Goal: Information Seeking & Learning: Learn about a topic

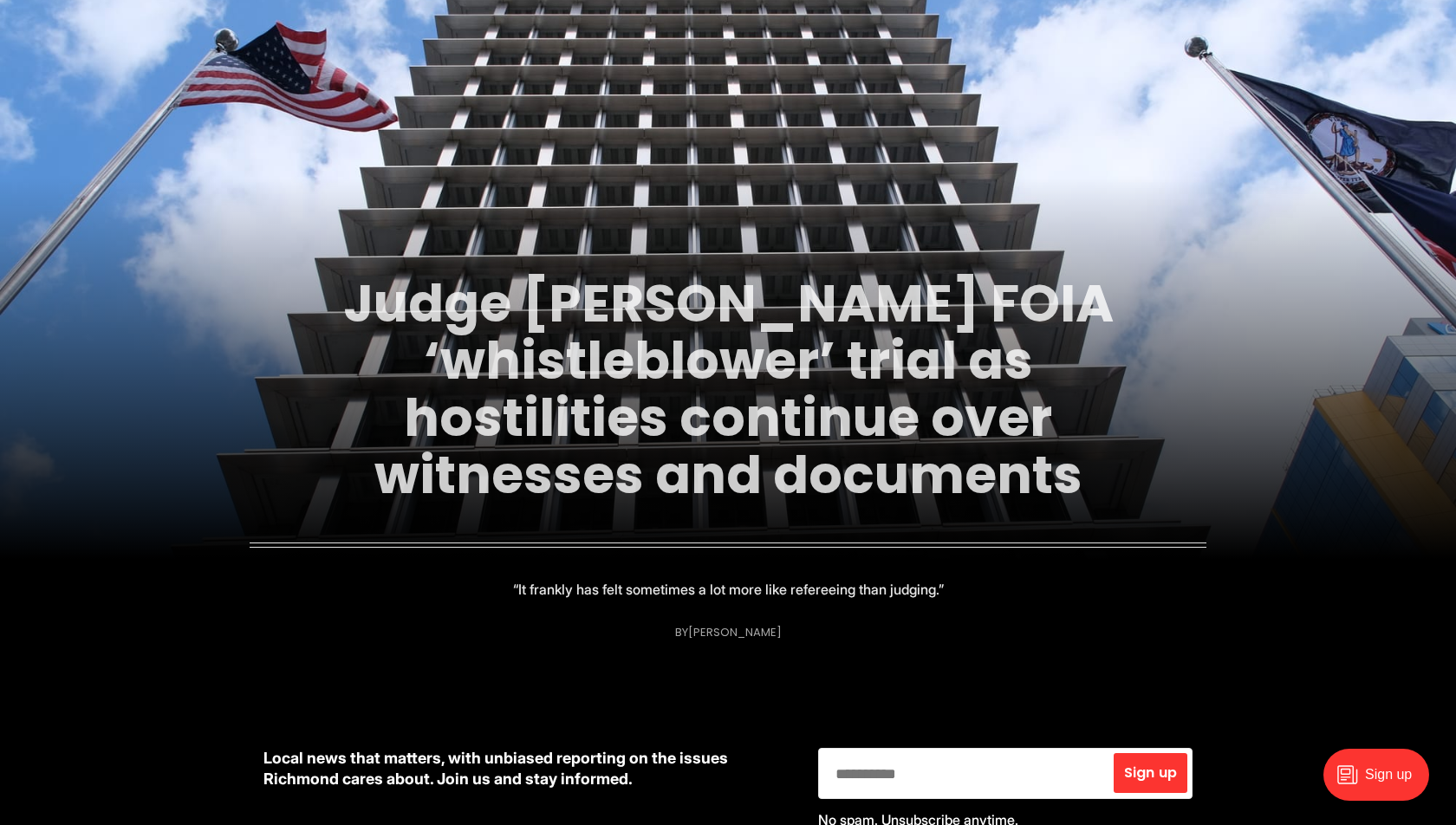
scroll to position [122, 0]
click at [854, 398] on link "Judge [PERSON_NAME] FOIA ‘whistleblower’ trial as hostilities continue over wit…" at bounding box center [728, 388] width 771 height 244
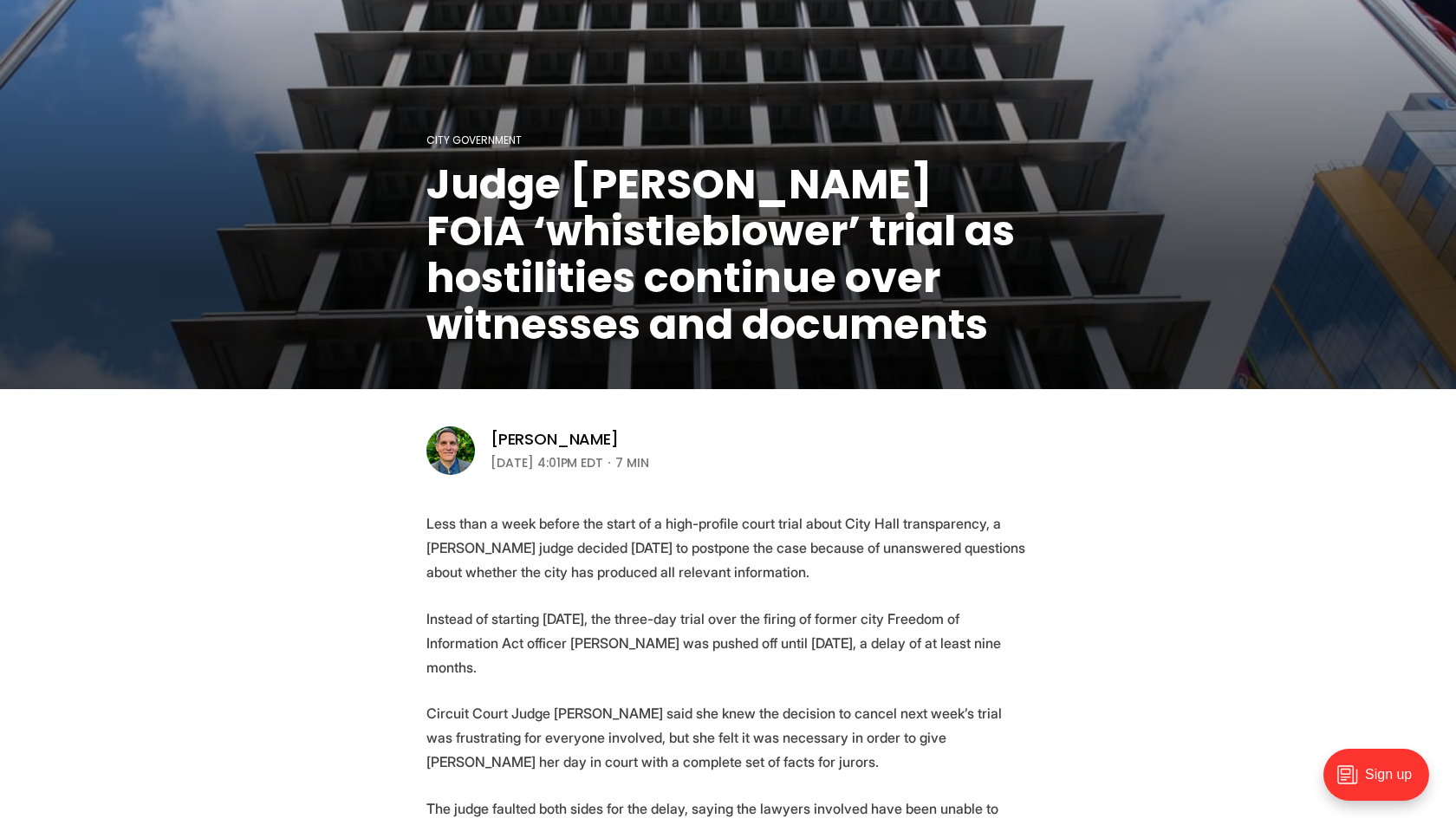
scroll to position [182, 0]
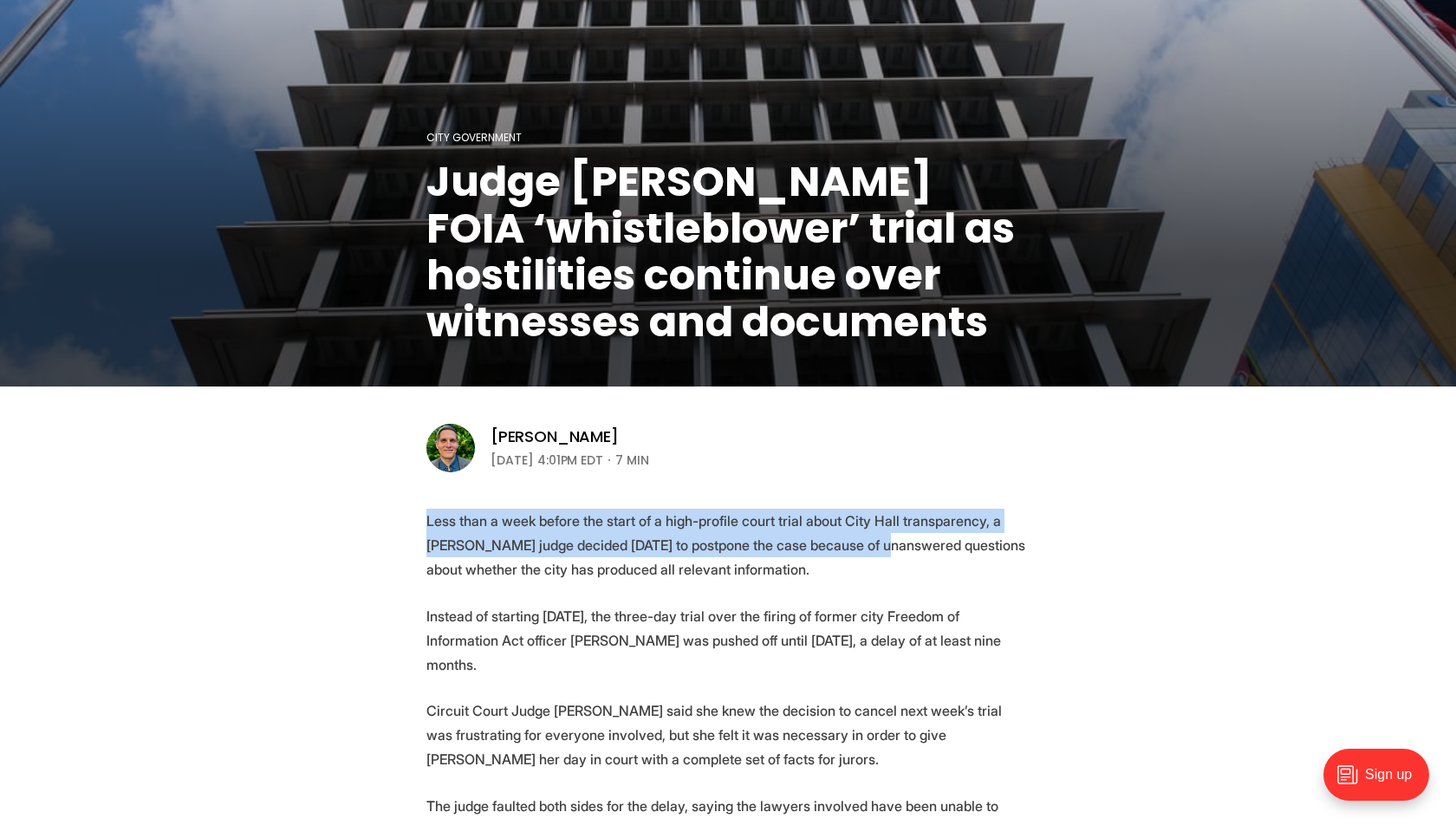
drag, startPoint x: 463, startPoint y: 500, endPoint x: 882, endPoint y: 548, distance: 421.7
click at [882, 548] on p "Less than a week before the start of a high-profile court trial about City Hall…" at bounding box center [728, 544] width 603 height 72
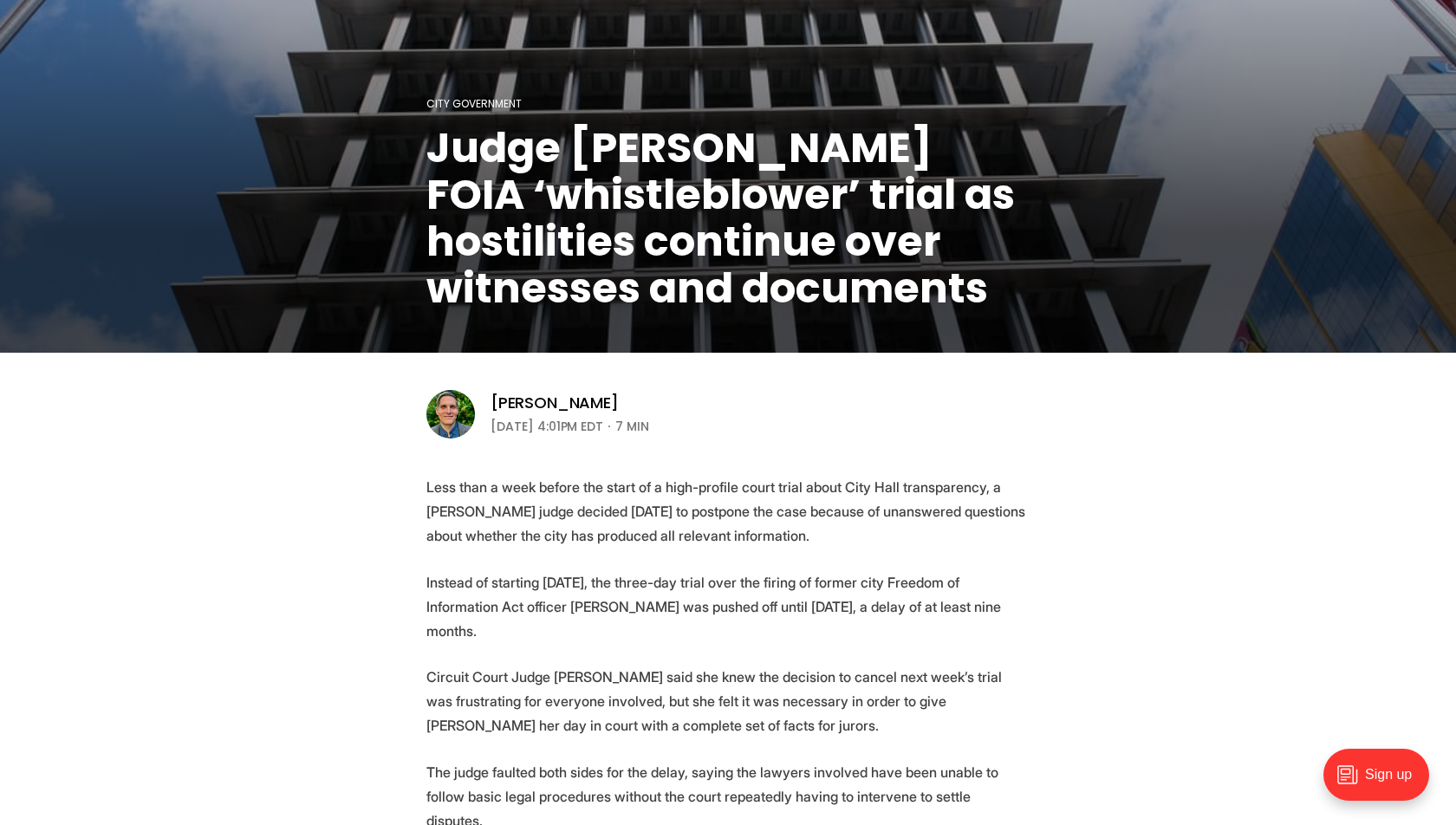
scroll to position [225, 0]
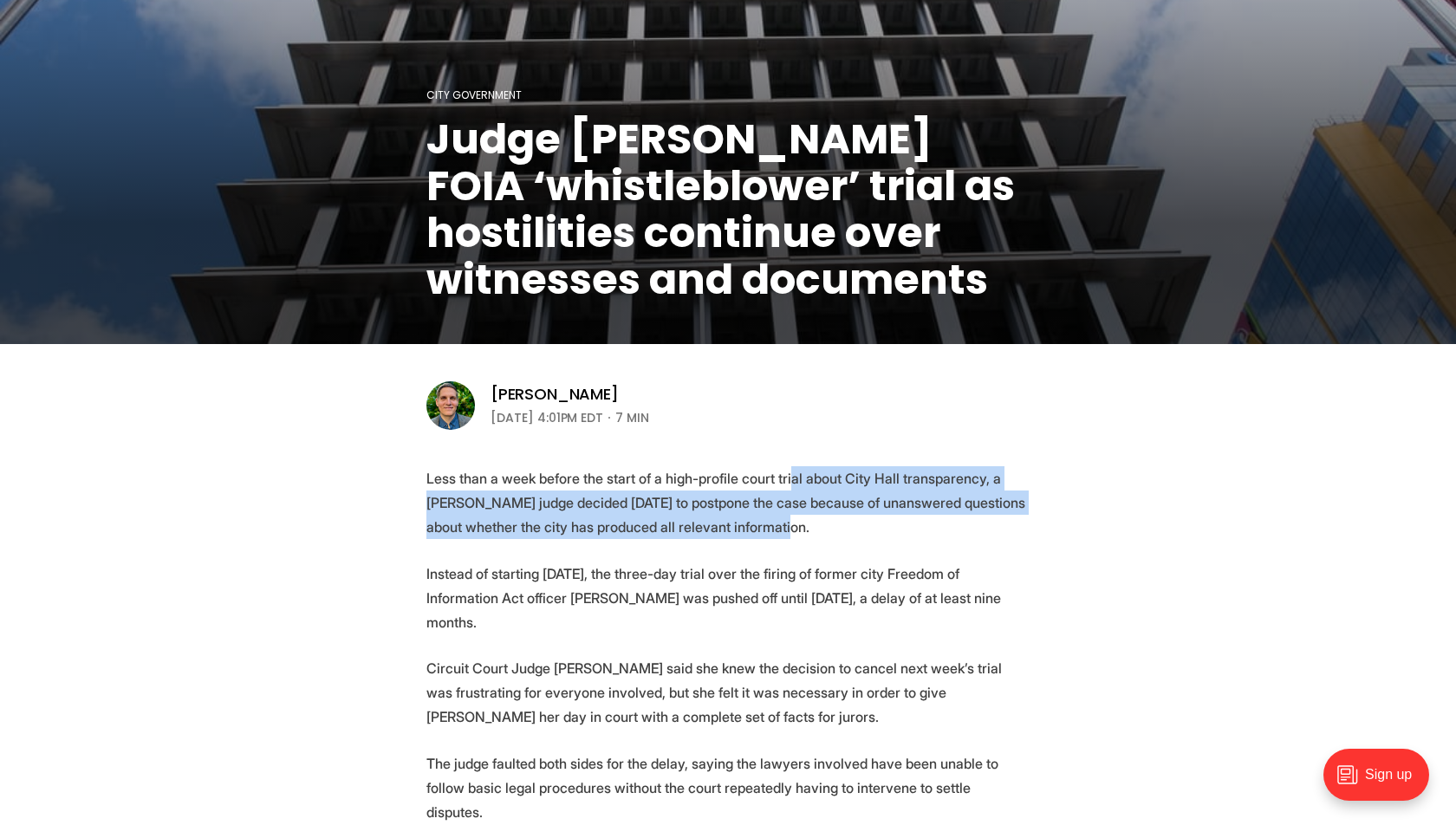
drag, startPoint x: 785, startPoint y: 478, endPoint x: 837, endPoint y: 525, distance: 70.1
click at [836, 525] on p "Less than a week before the start of a high-profile court trial about City Hall…" at bounding box center [728, 502] width 603 height 72
click at [837, 525] on p "Less than a week before the start of a high-profile court trial about City Hall…" at bounding box center [728, 502] width 603 height 72
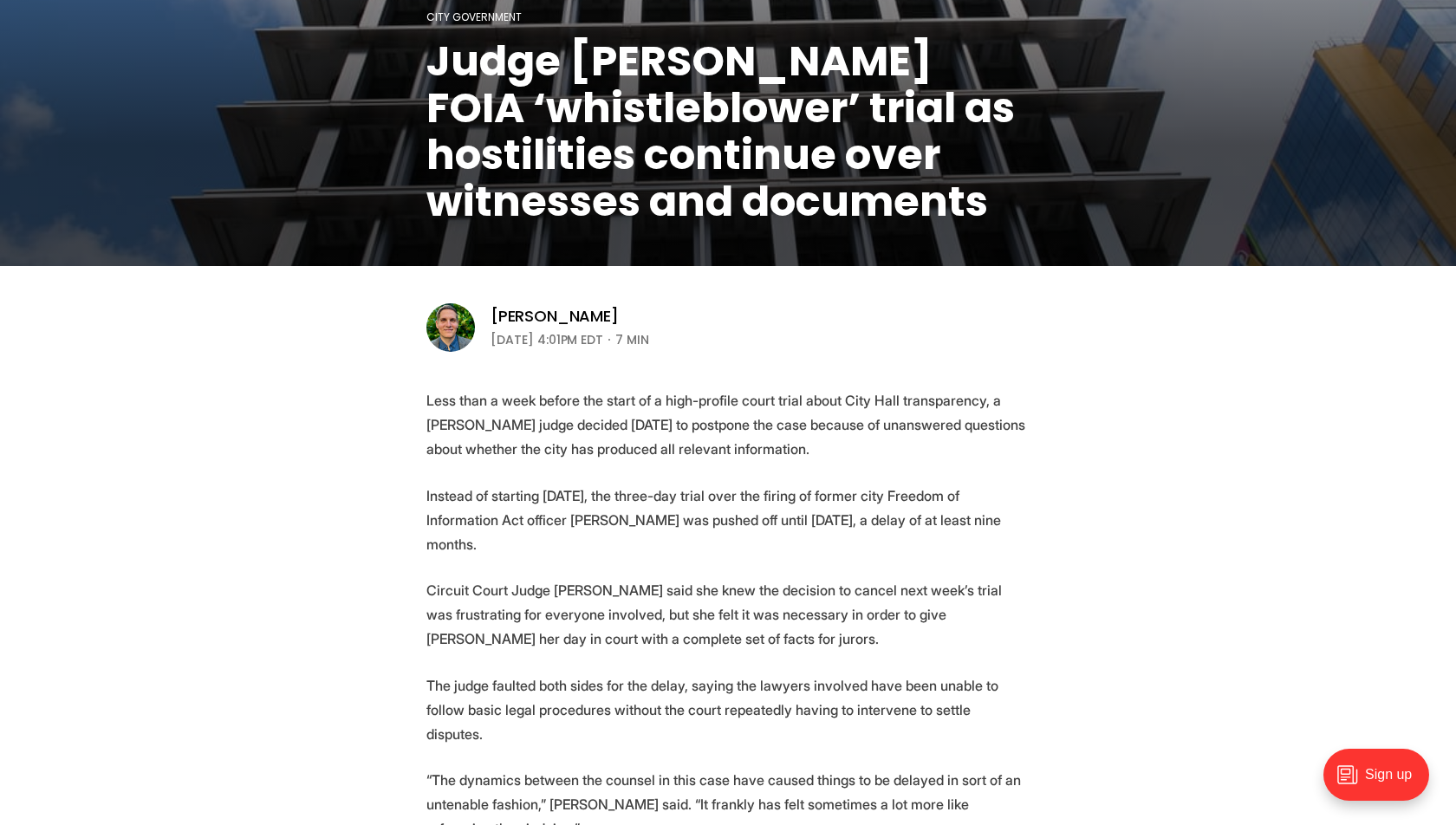
scroll to position [319, 0]
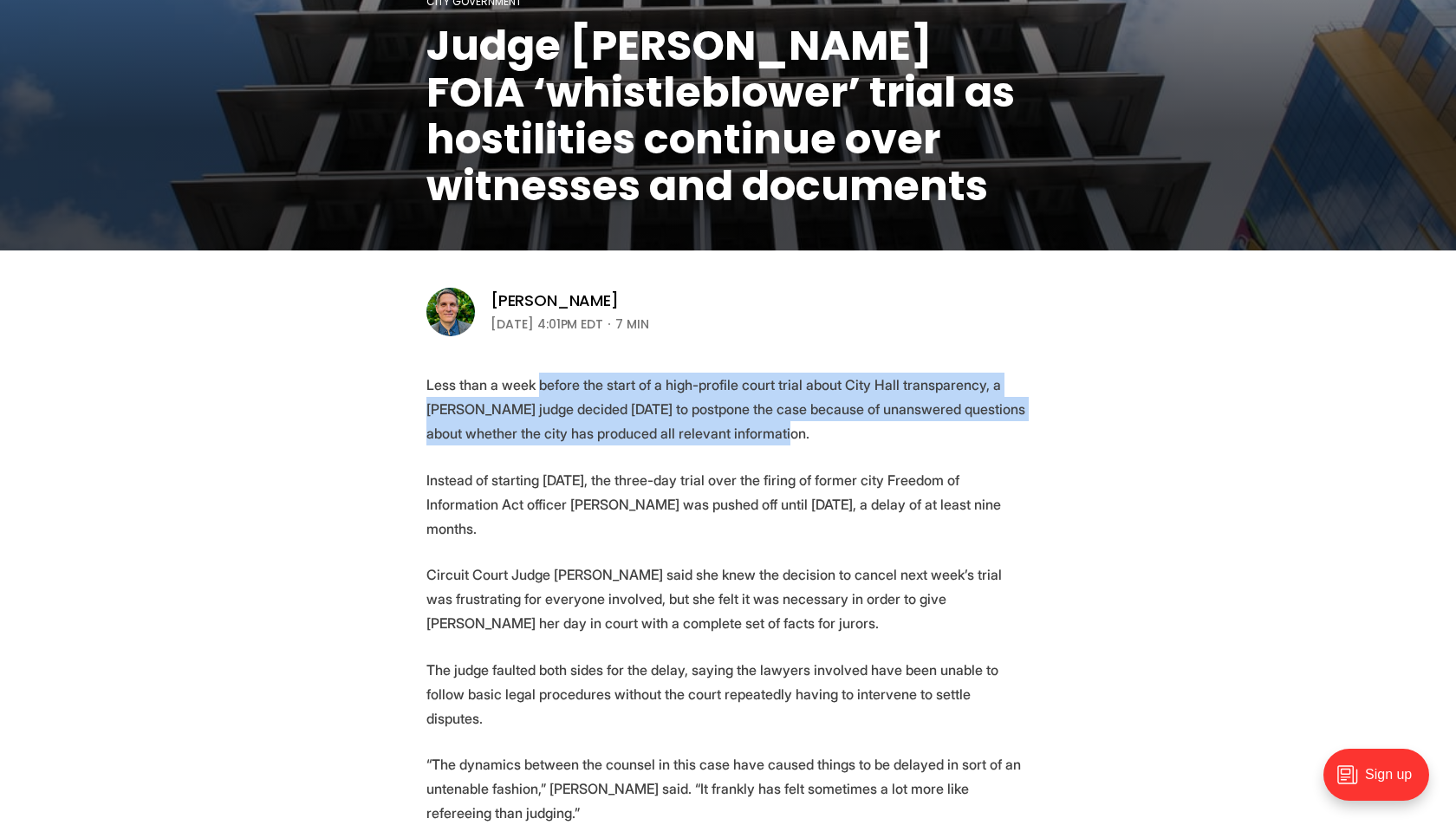
drag, startPoint x: 538, startPoint y: 384, endPoint x: 861, endPoint y: 453, distance: 330.3
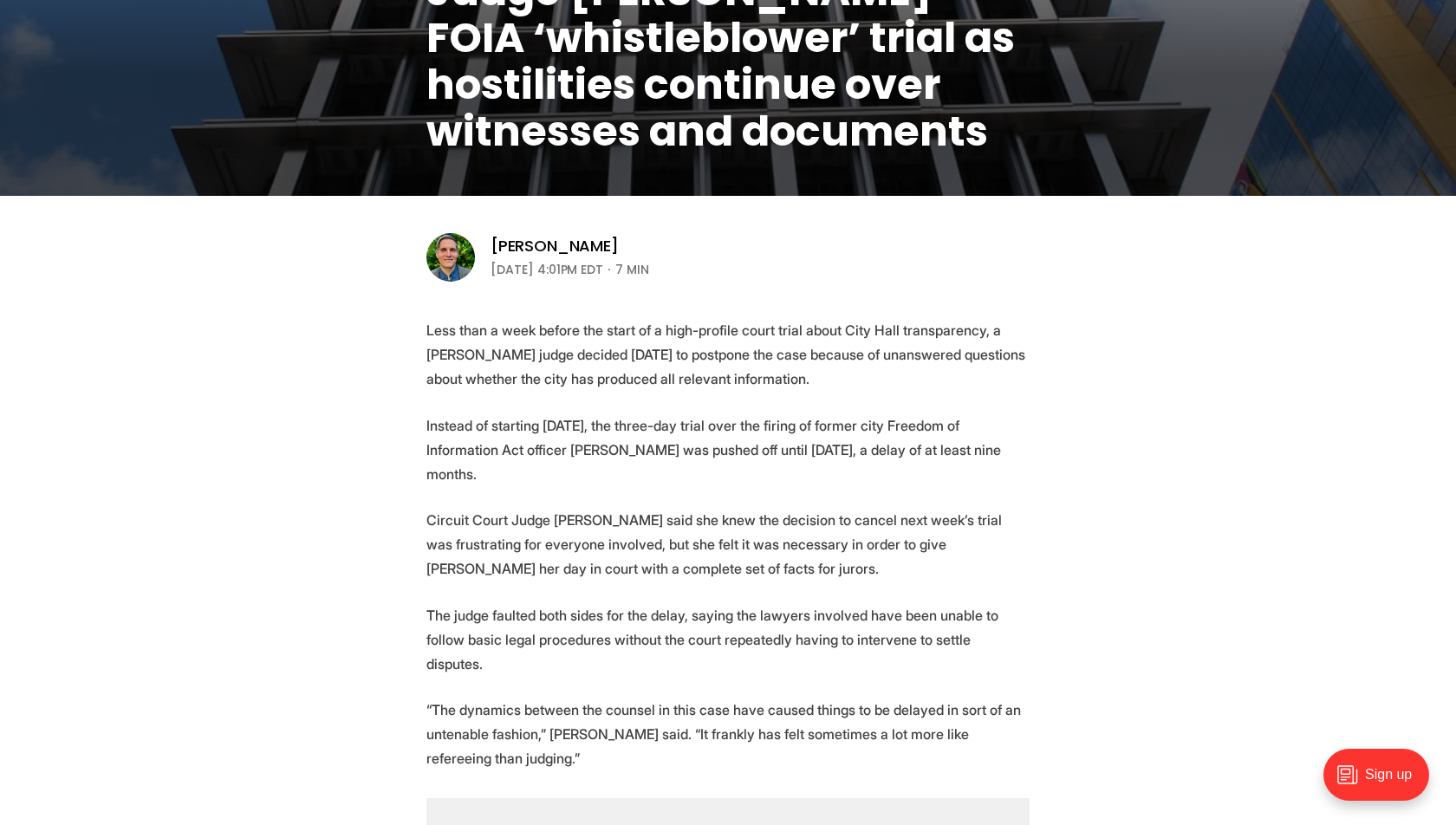
scroll to position [385, 0]
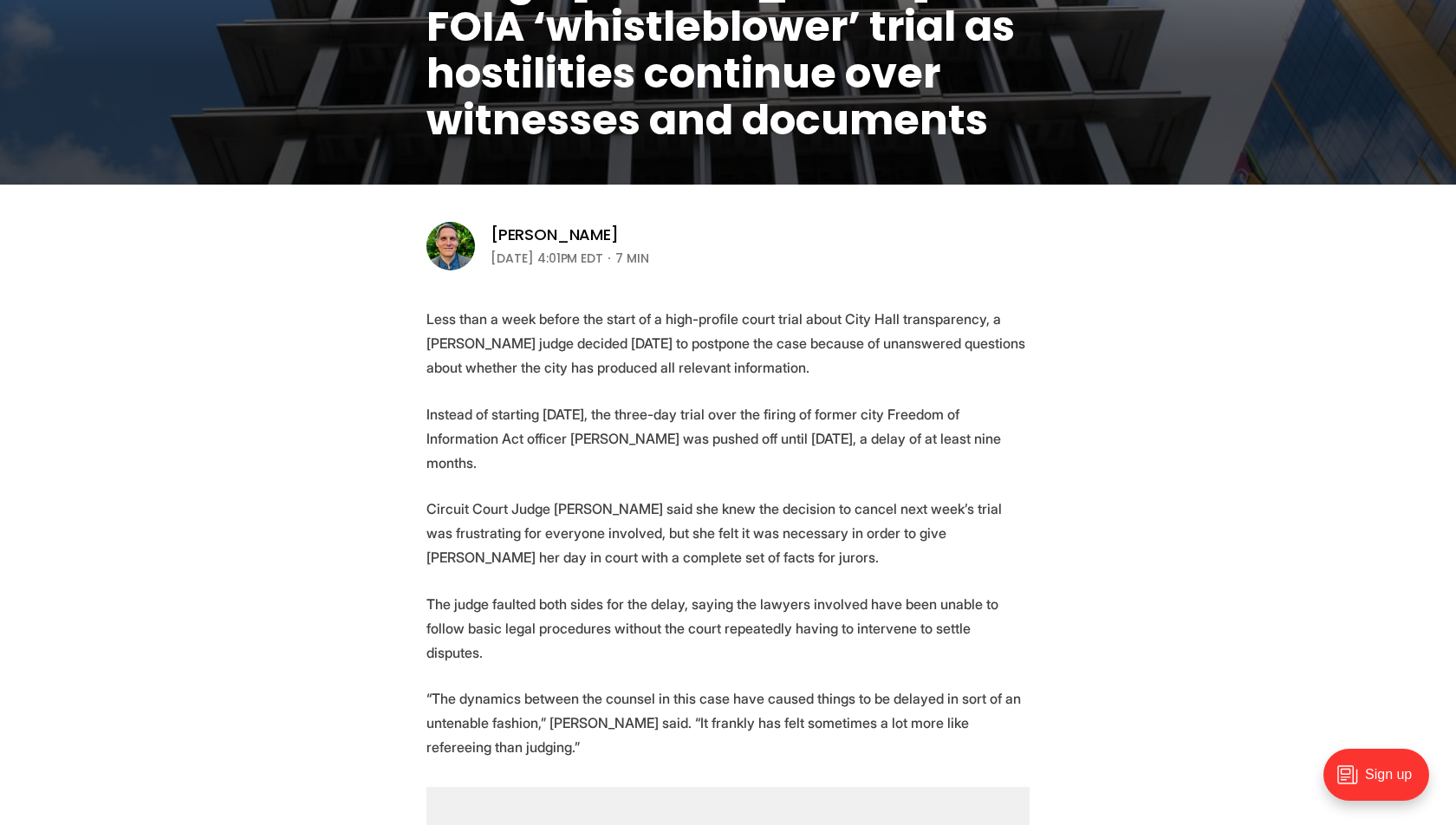
drag, startPoint x: 547, startPoint y: 404, endPoint x: 761, endPoint y: 470, distance: 223.9
click at [761, 470] on p "Instead of starting next Tuesday, the three-day trial over the firing of former…" at bounding box center [728, 437] width 603 height 72
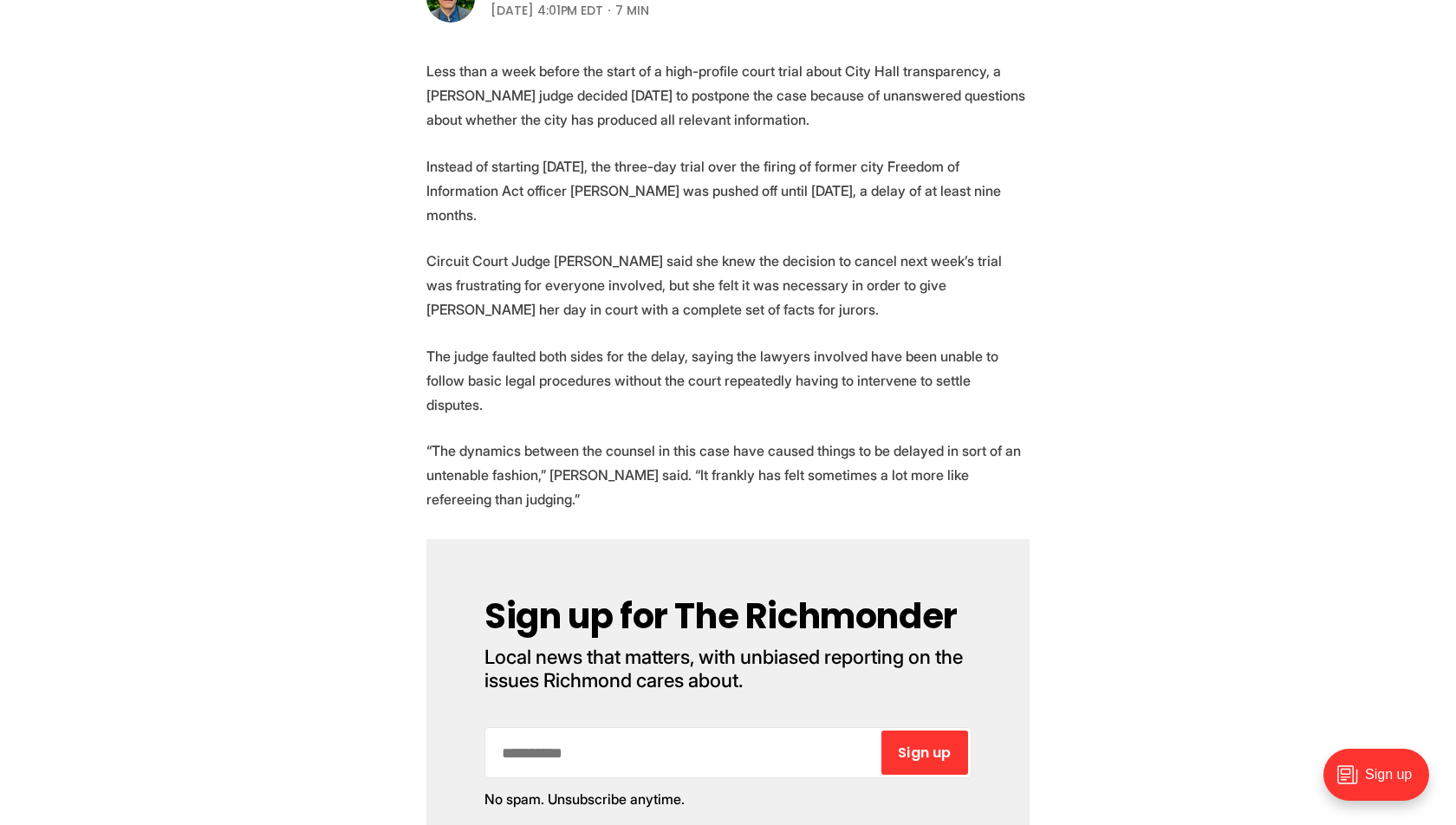
scroll to position [0, 0]
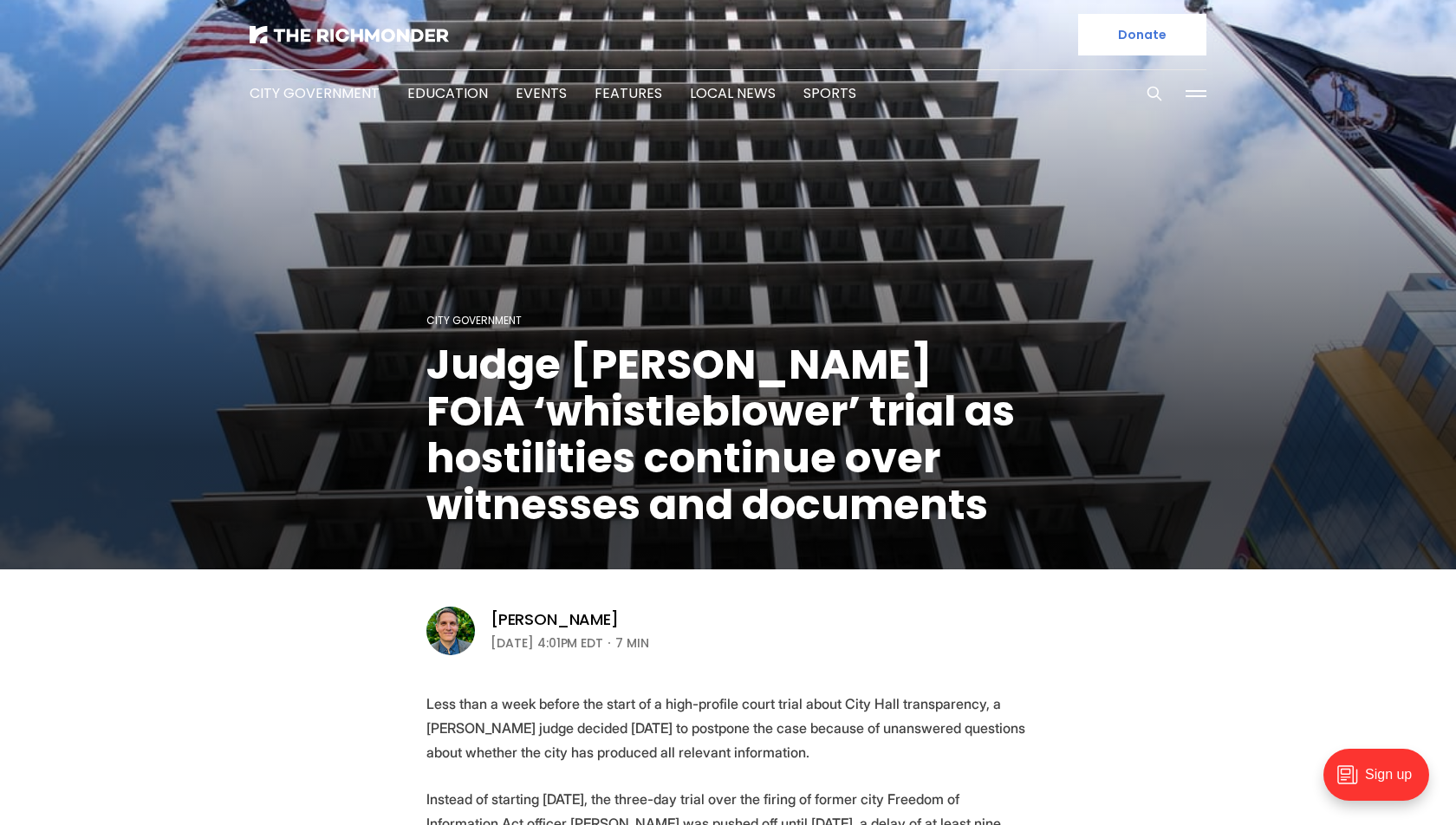
click at [1196, 85] on button at bounding box center [1196, 93] width 26 height 26
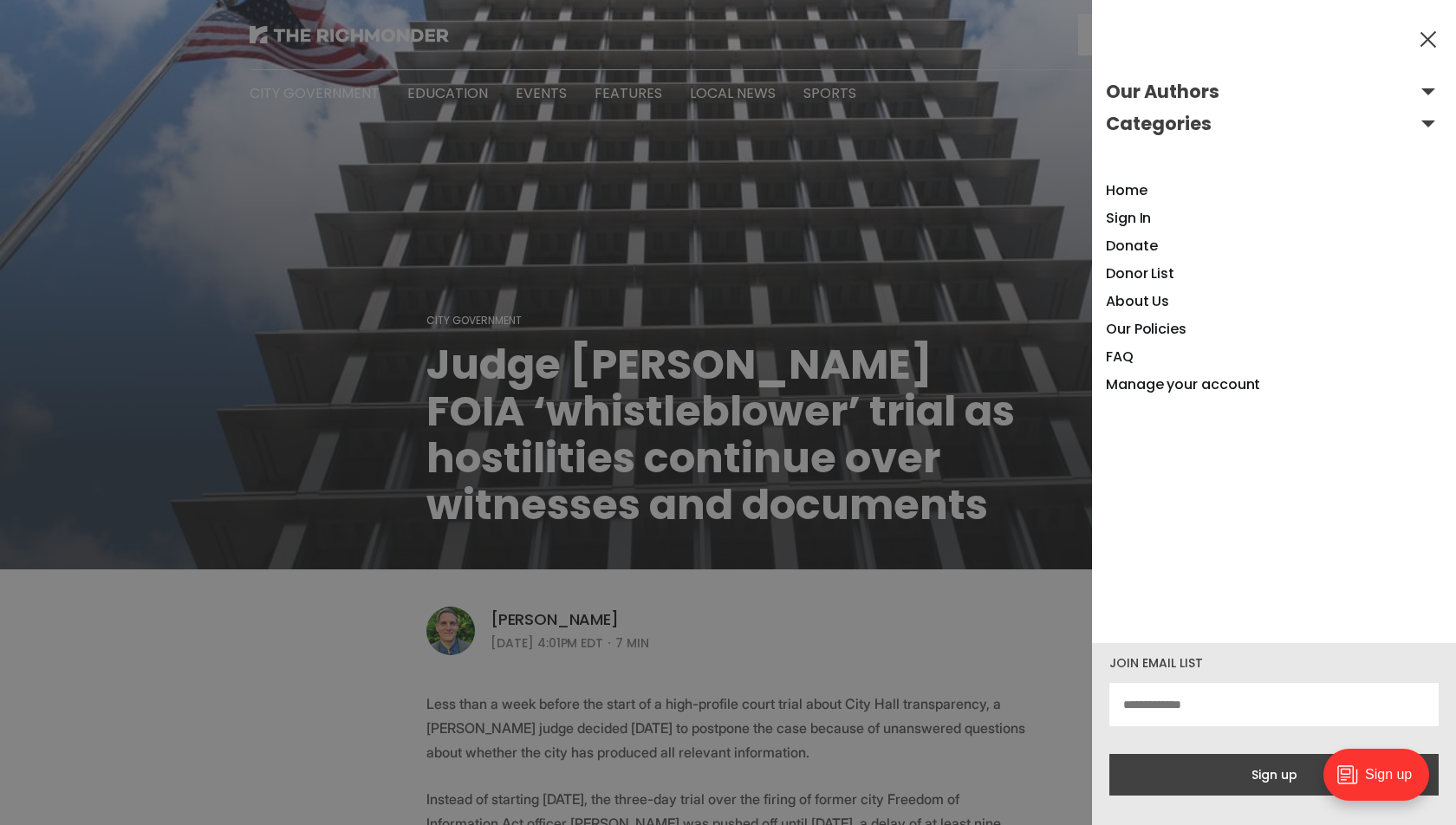
click at [1153, 219] on ul "Home Sign In Donate Donor List About Us Our Policies FAQ Manage your account" at bounding box center [1274, 288] width 336 height 222
click at [1136, 219] on link "Sign In" at bounding box center [1128, 218] width 45 height 20
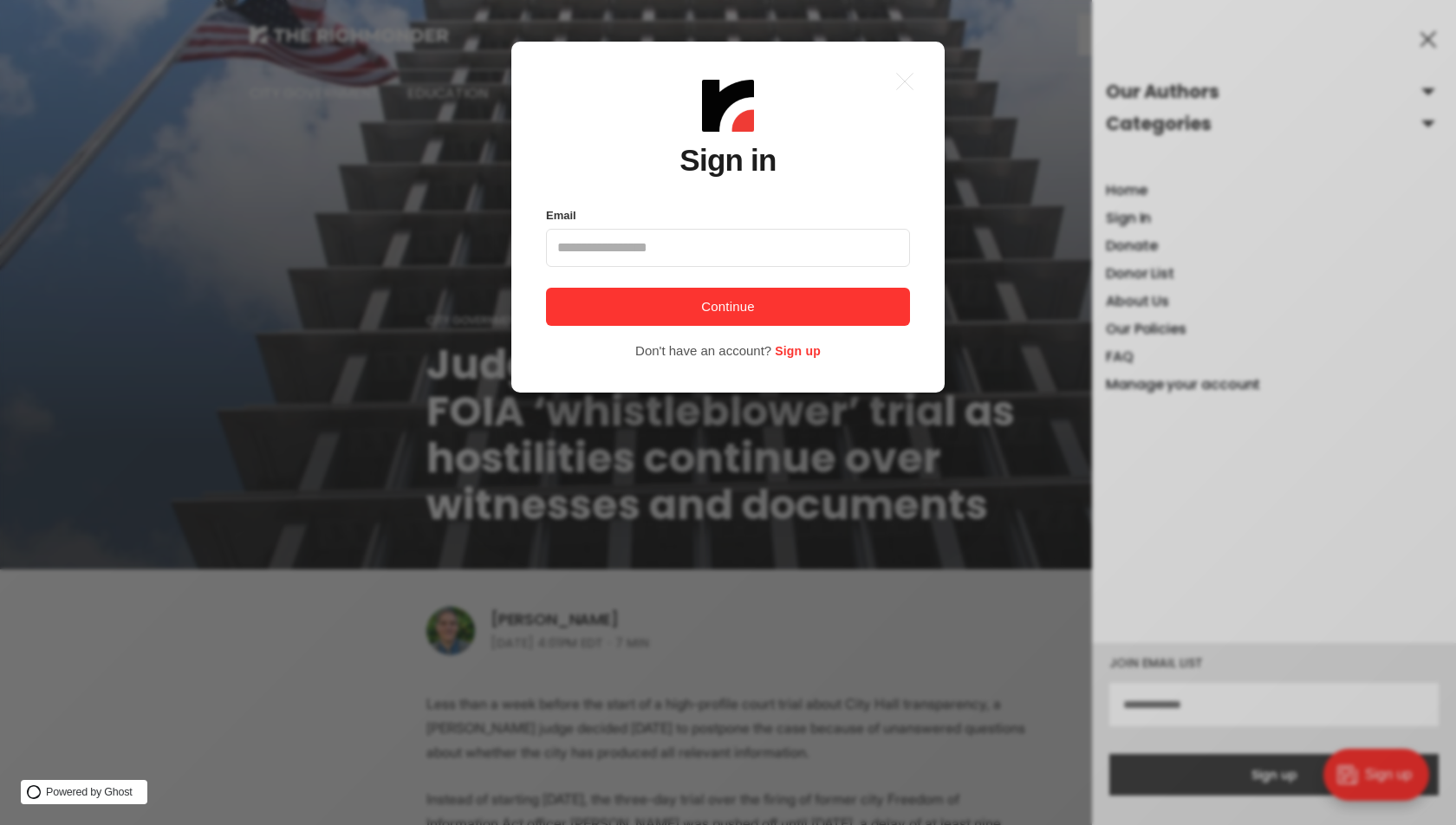
click at [682, 248] on input "Email" at bounding box center [727, 248] width 364 height 38
type input "*"
type input "**********"
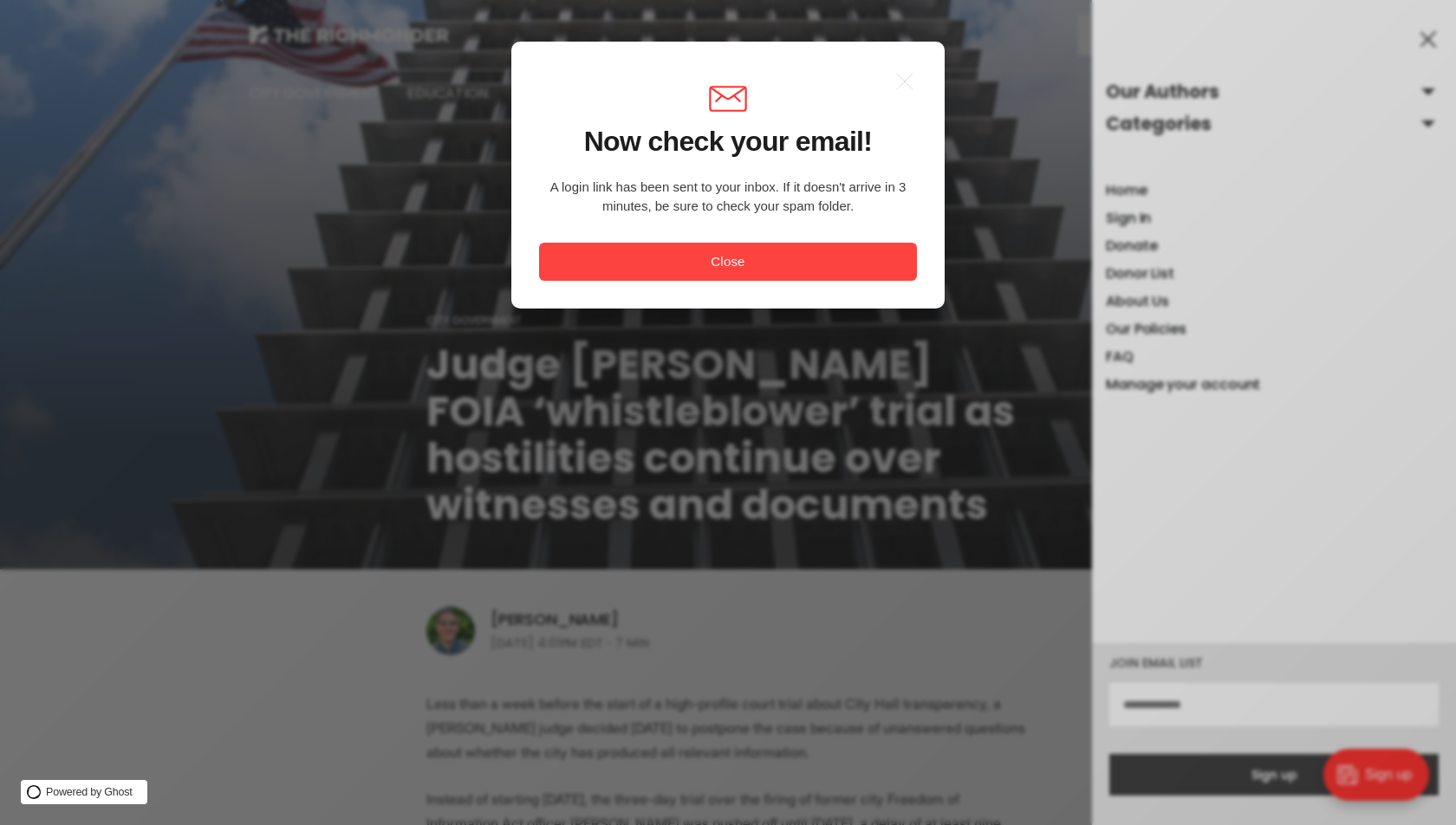
click at [755, 266] on button "Close" at bounding box center [727, 262] width 378 height 38
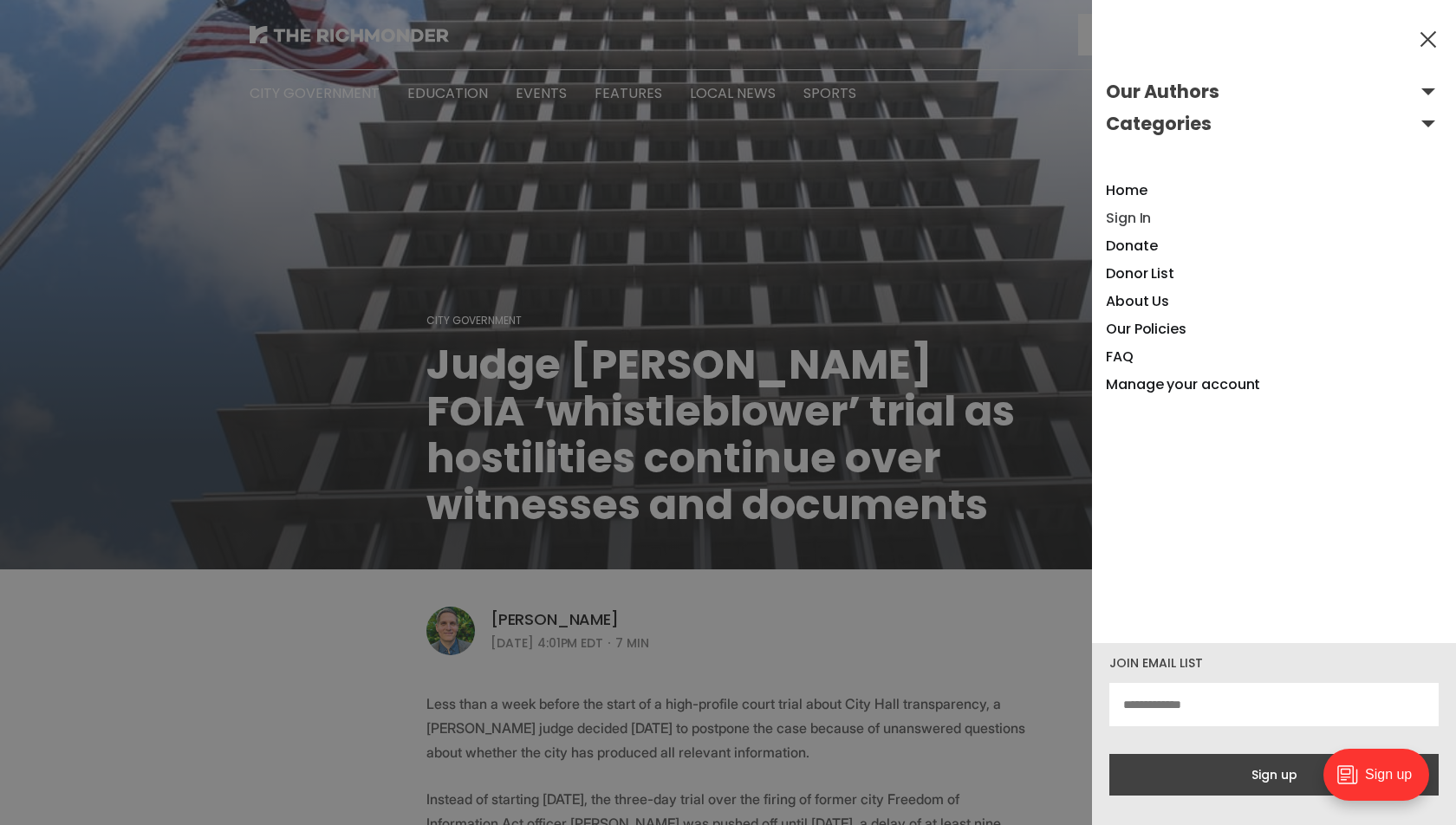
click at [1138, 219] on link "Sign In" at bounding box center [1128, 218] width 45 height 20
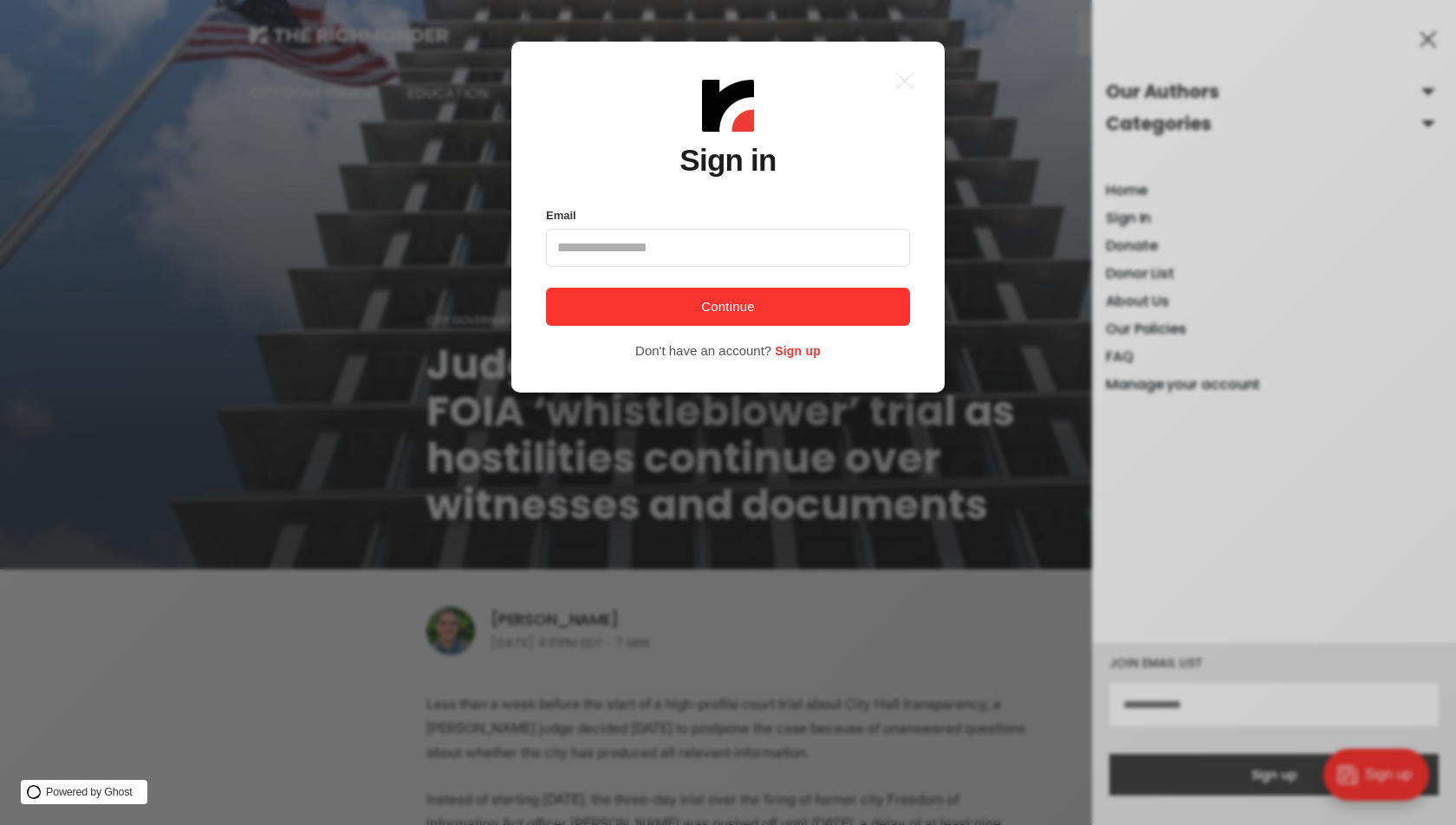
click at [712, 268] on section "Email Phone number Continue Don't have an account? Sign up" at bounding box center [727, 283] width 364 height 157
click at [710, 263] on input "Email" at bounding box center [727, 248] width 364 height 38
type input "**********"
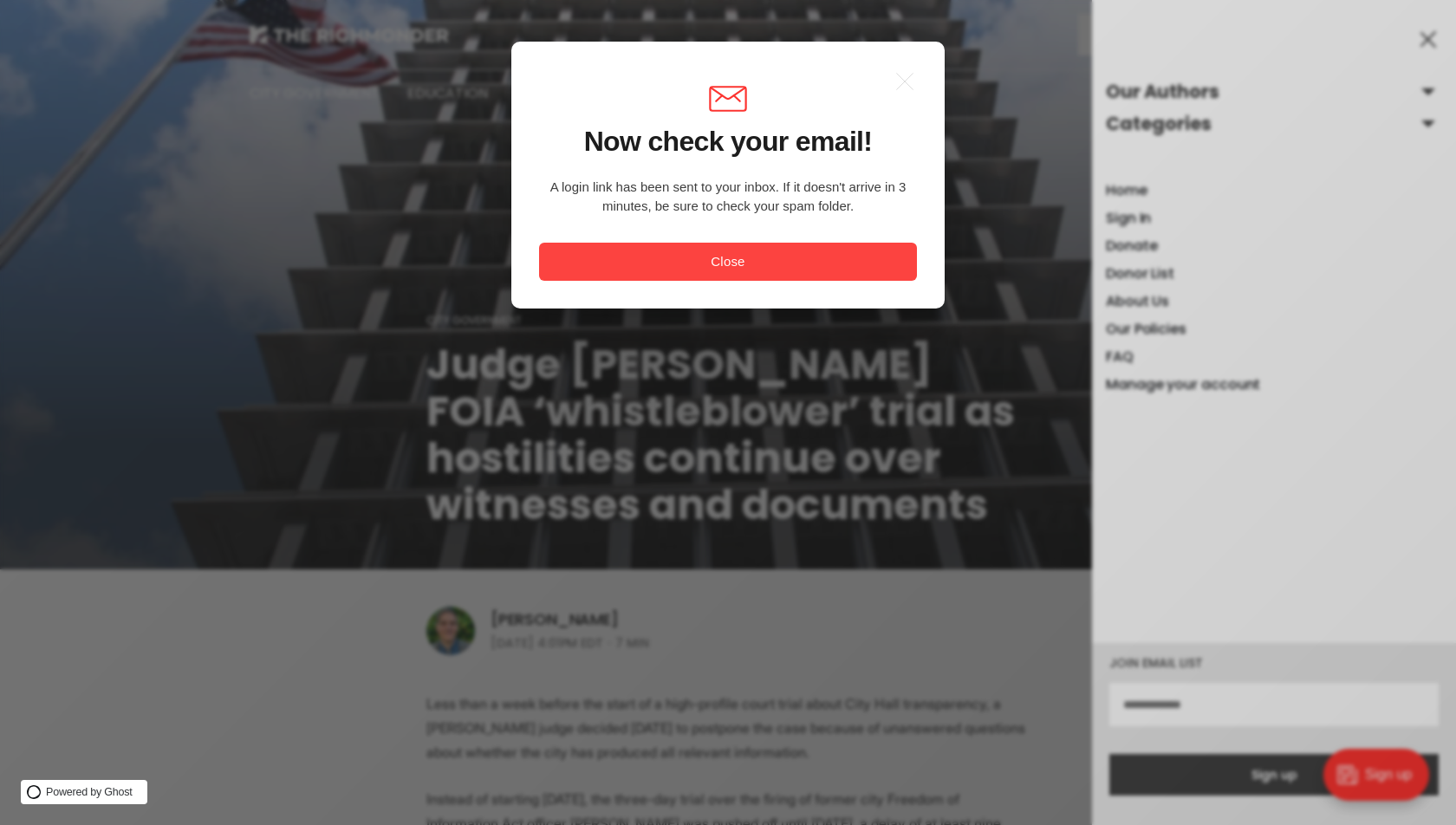
click at [797, 248] on button "Close" at bounding box center [727, 262] width 378 height 38
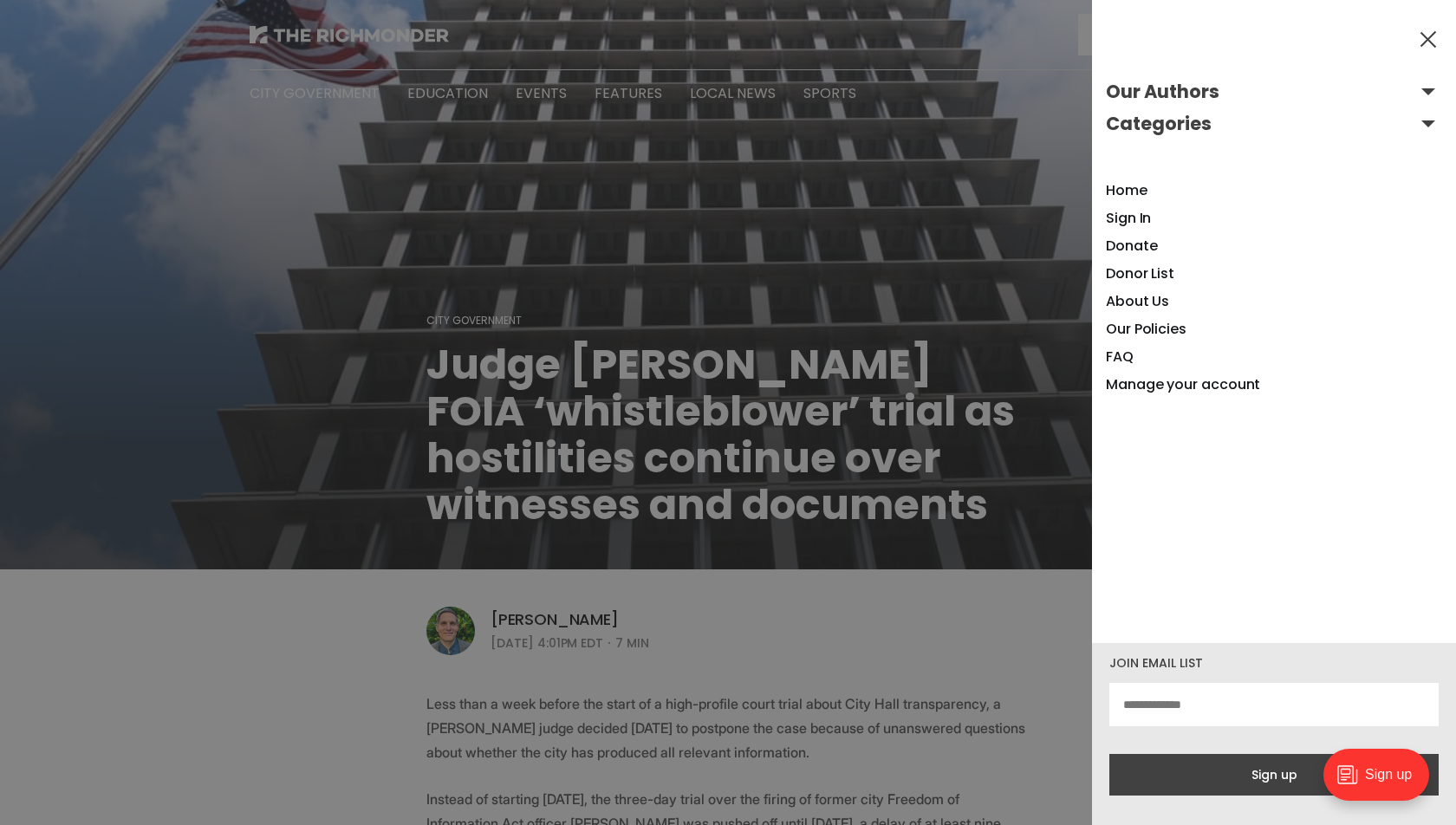
click at [1424, 35] on button at bounding box center [1428, 39] width 26 height 26
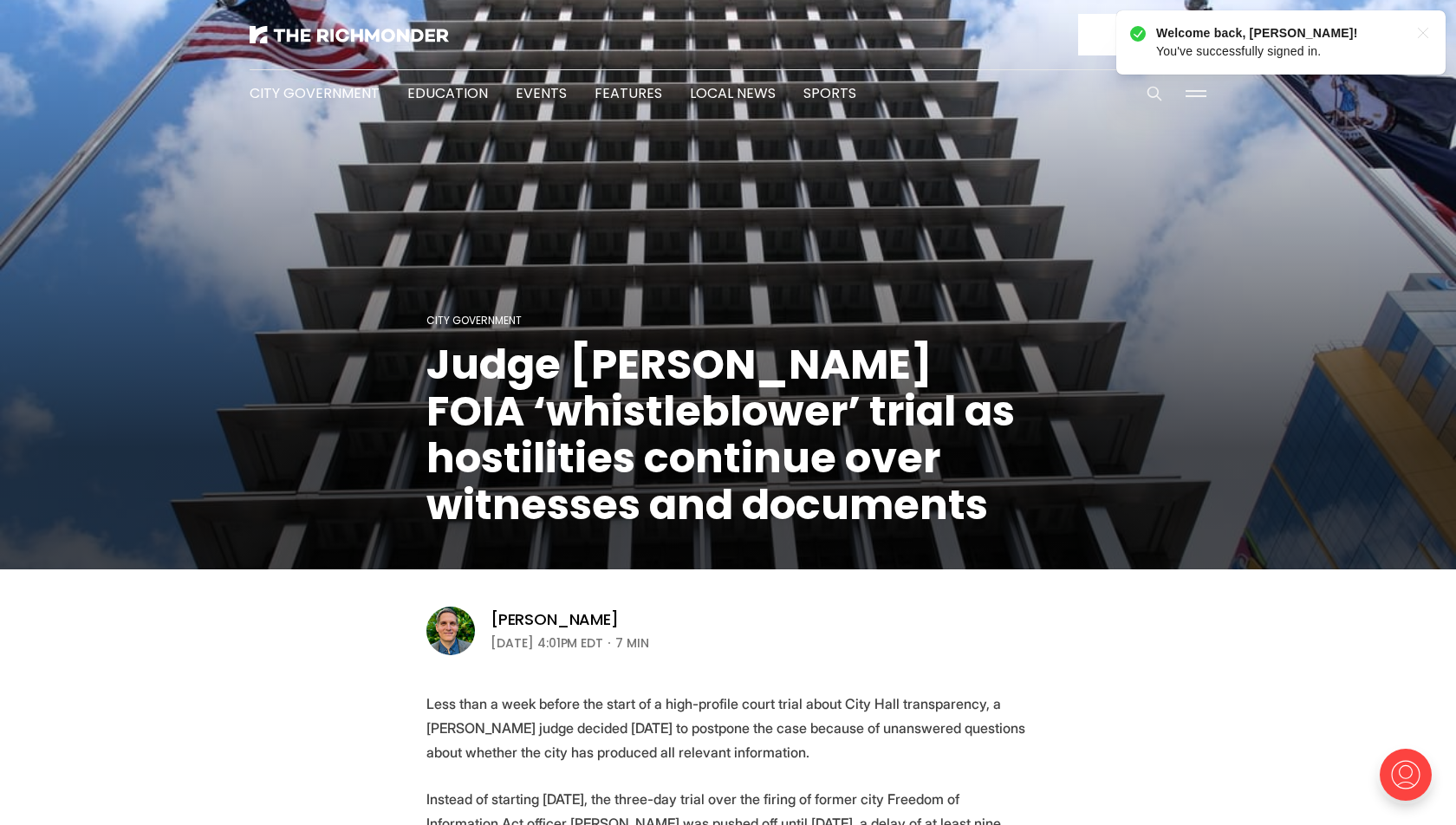
click at [1400, 774] on img at bounding box center [1405, 774] width 56 height 56
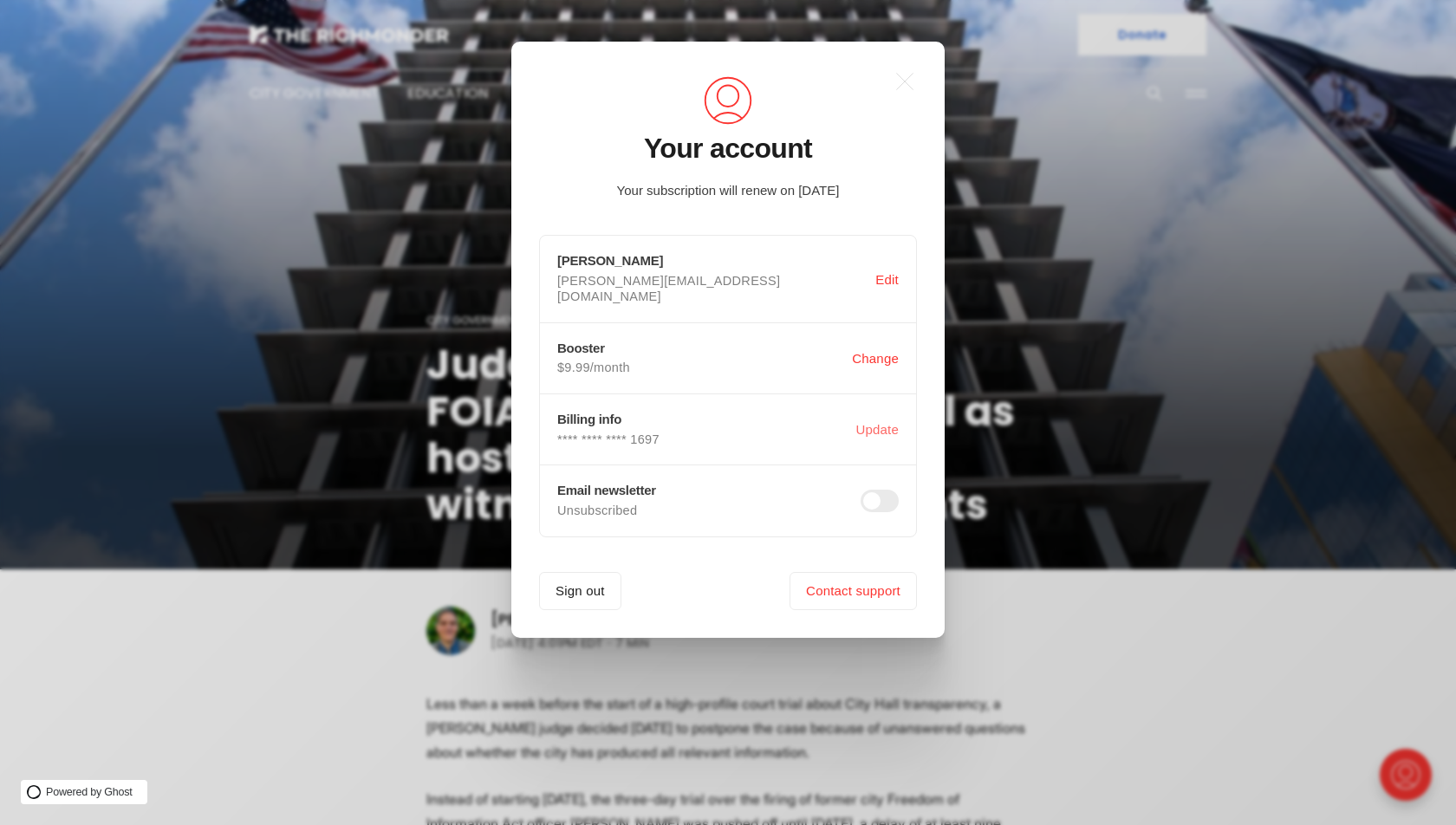
click at [883, 413] on button "Update" at bounding box center [877, 429] width 51 height 33
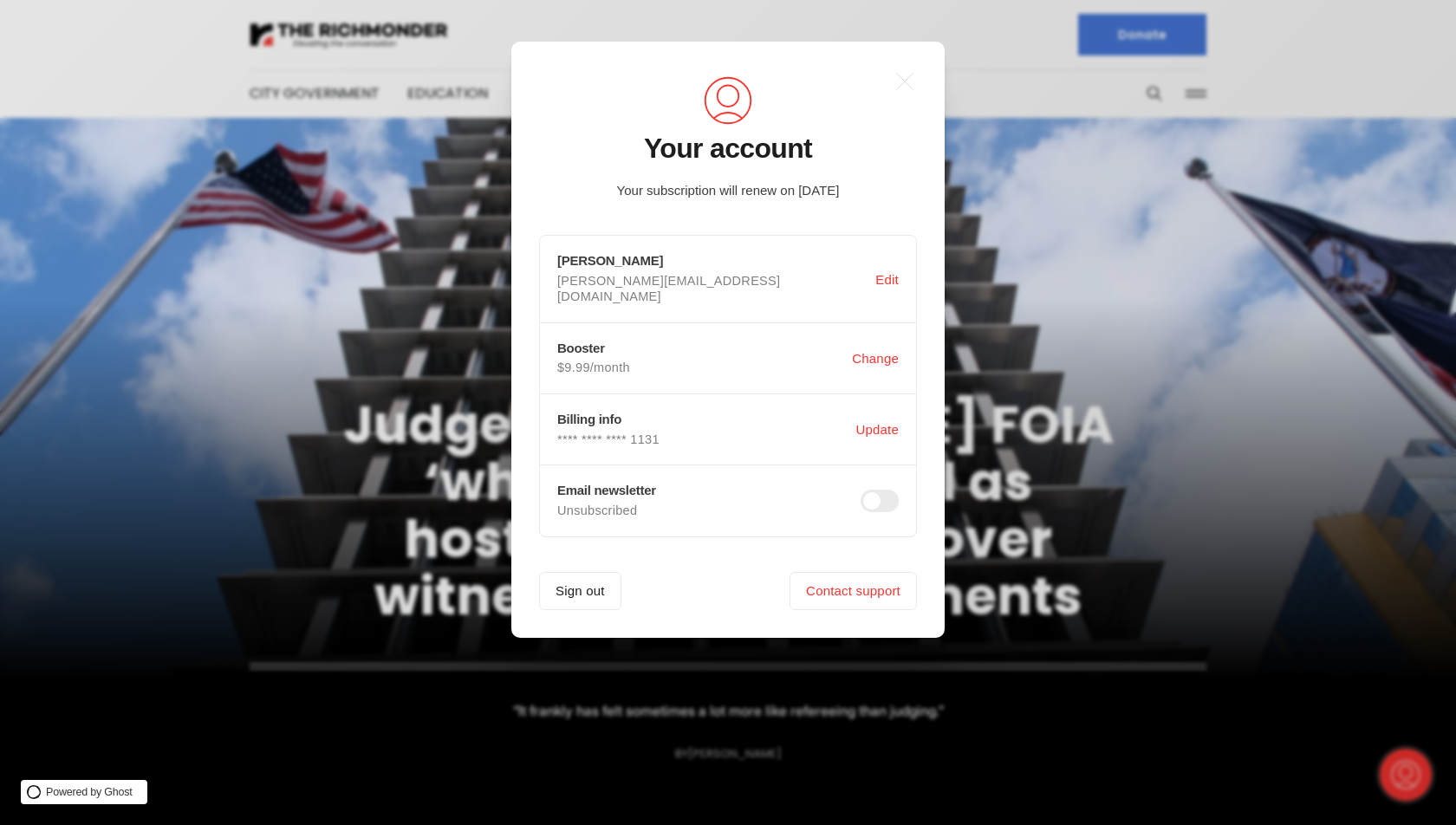
click at [877, 490] on span at bounding box center [880, 501] width 38 height 23
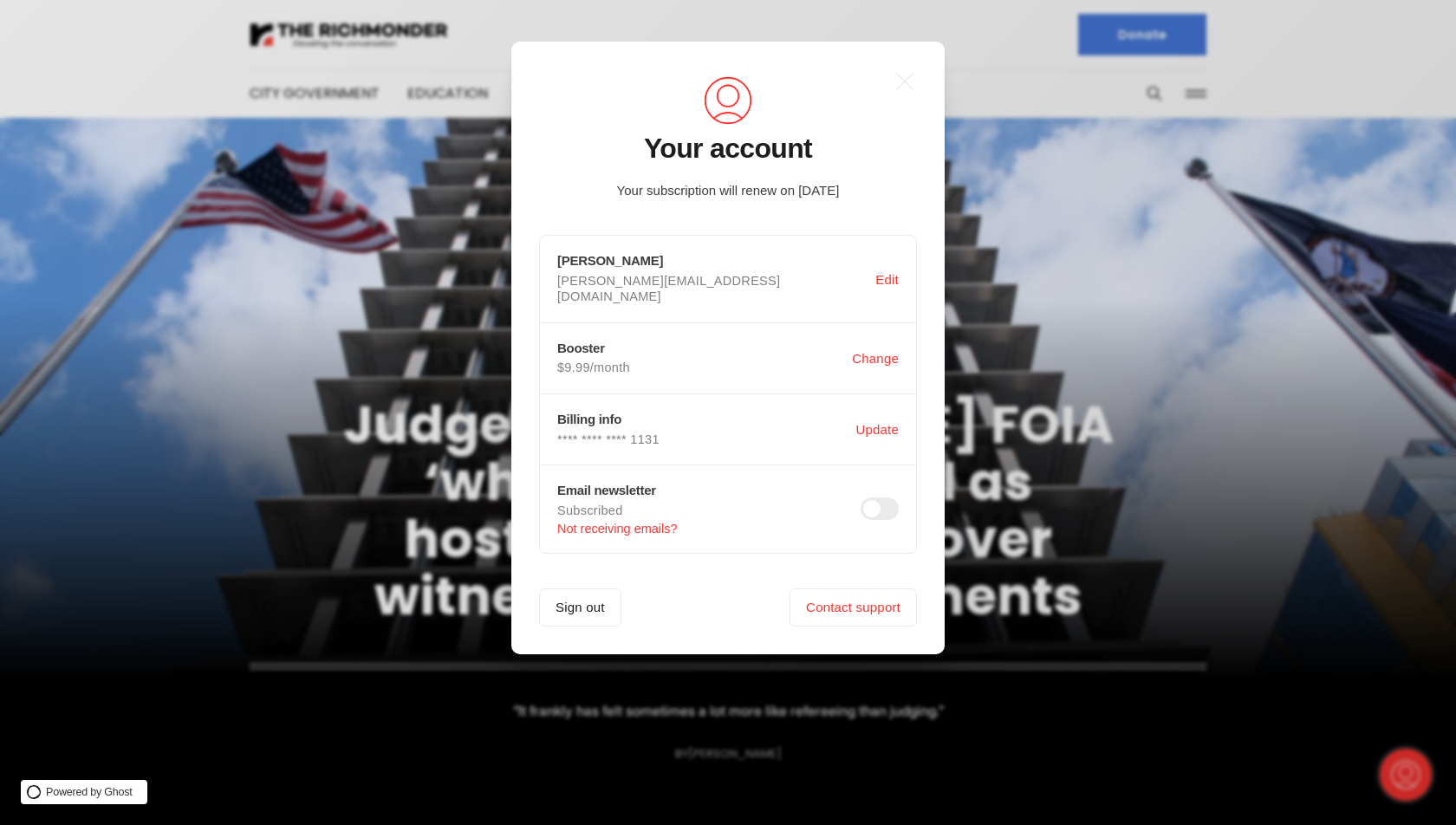
click at [682, 564] on div ".a{fill:none;stroke:currentColor;stroke-linecap:round;stroke-linejoin:round;str…" at bounding box center [727, 348] width 378 height 557
click at [662, 391] on div "[PERSON_NAME] [PERSON_NAME][EMAIL_ADDRESS][DOMAIN_NAME] Edit Booster $9.99/mont…" at bounding box center [727, 394] width 378 height 318
click at [708, 142] on h2 "Your account" at bounding box center [728, 149] width 169 height 31
click at [749, 105] on img at bounding box center [728, 100] width 56 height 56
click at [1043, 263] on div ".a{fill:none;stroke:currentColor;stroke-linecap:round;stroke-linejoin:round;str…" at bounding box center [741, 412] width 1482 height 825
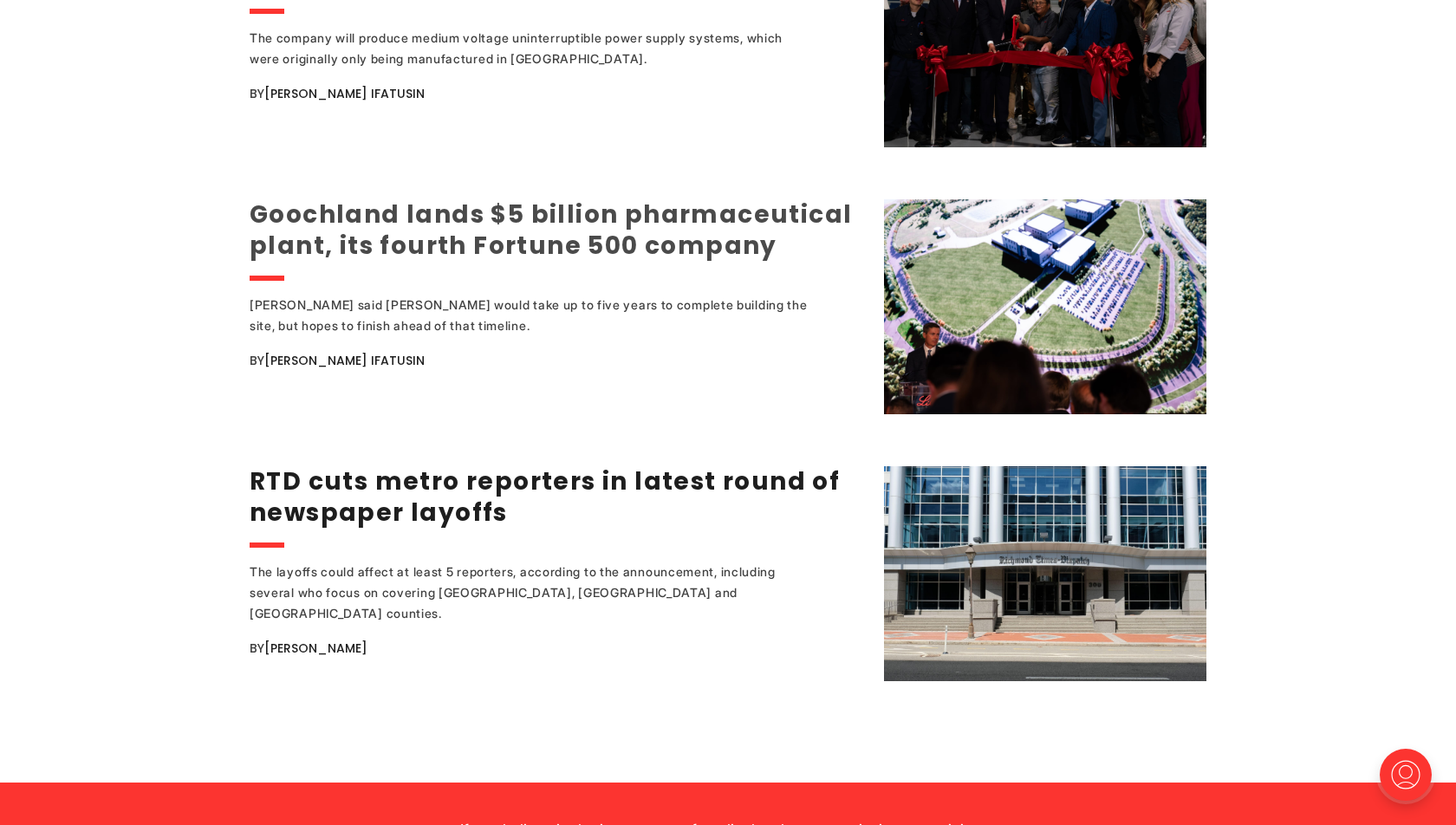
scroll to position [3226, 0]
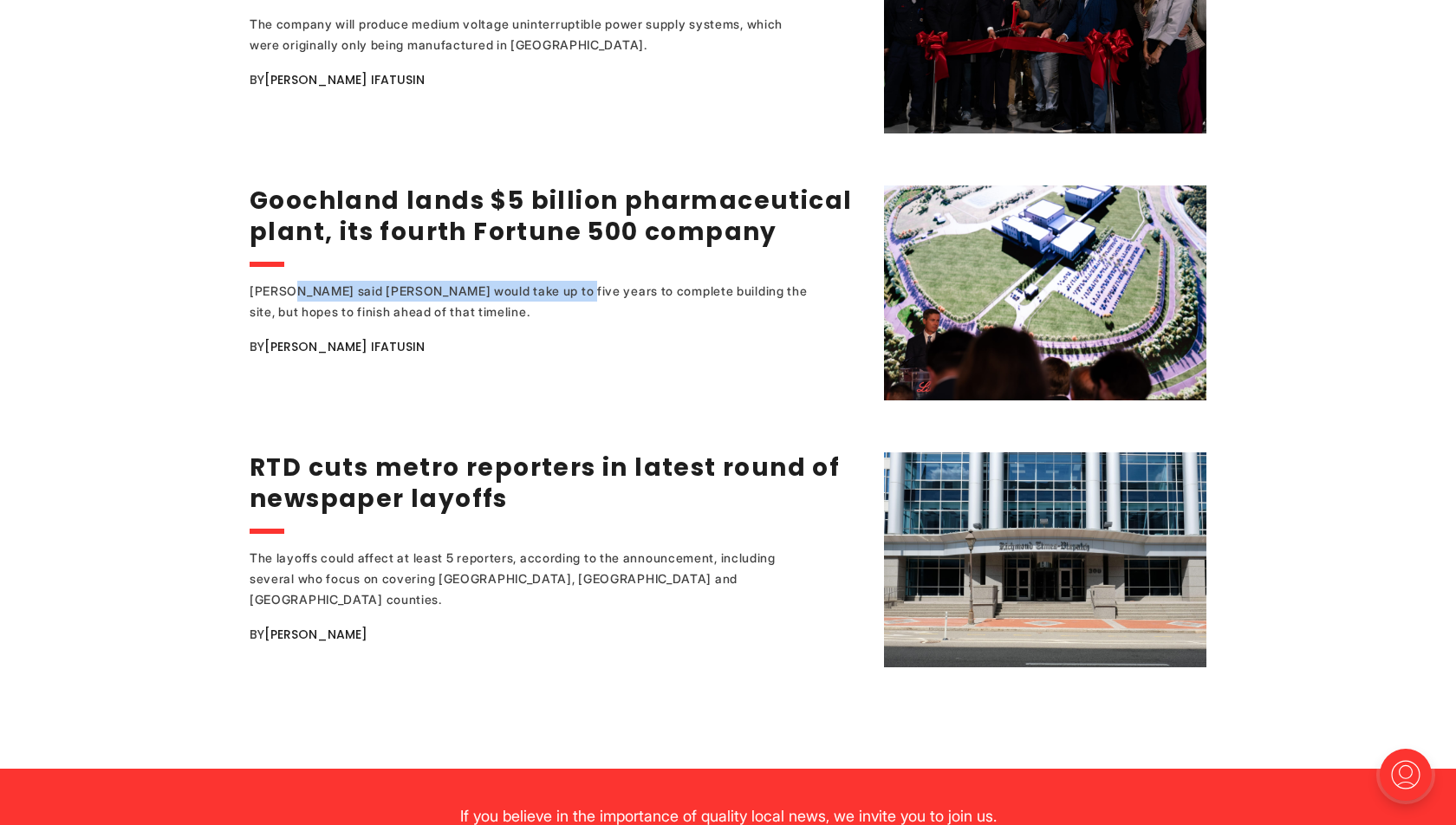
drag, startPoint x: 287, startPoint y: 269, endPoint x: 539, endPoint y: 277, distance: 252.1
click at [539, 281] on div "[PERSON_NAME] said [PERSON_NAME] would take up to five years to complete buildi…" at bounding box center [532, 301] width 563 height 42
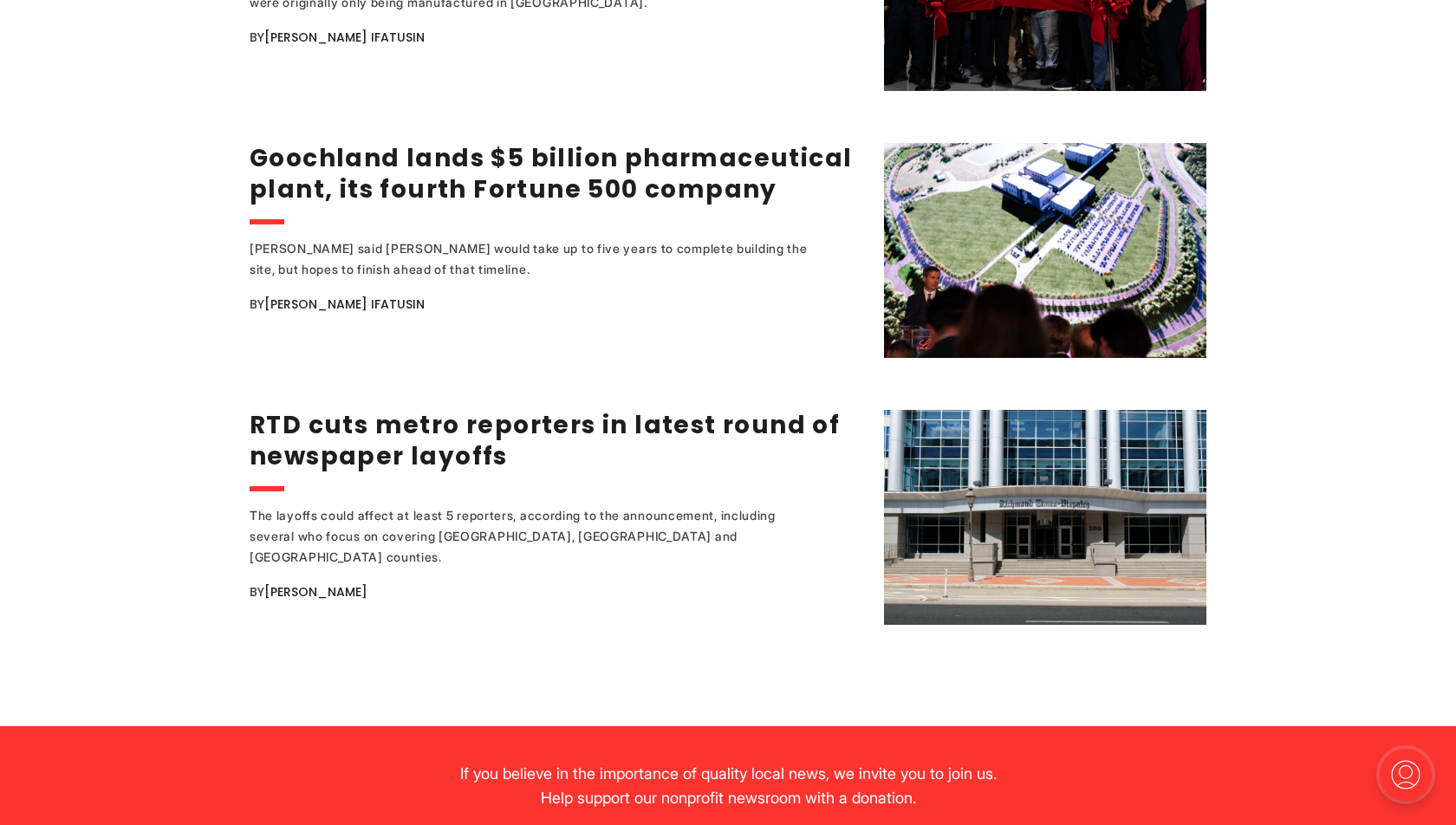
scroll to position [3269, 0]
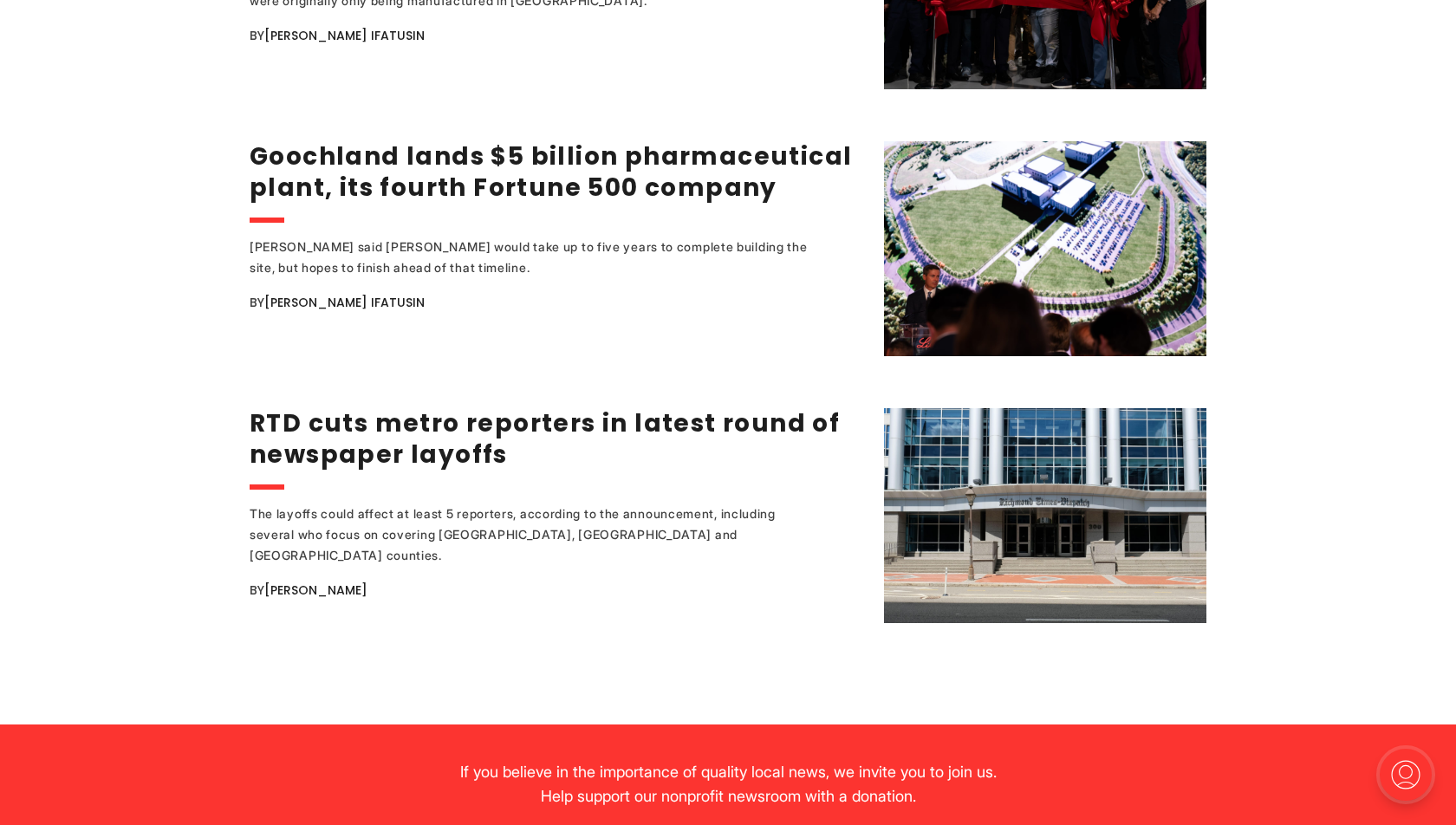
click at [532, 237] on div "[PERSON_NAME] said [PERSON_NAME] would take up to five years to complete buildi…" at bounding box center [532, 258] width 563 height 42
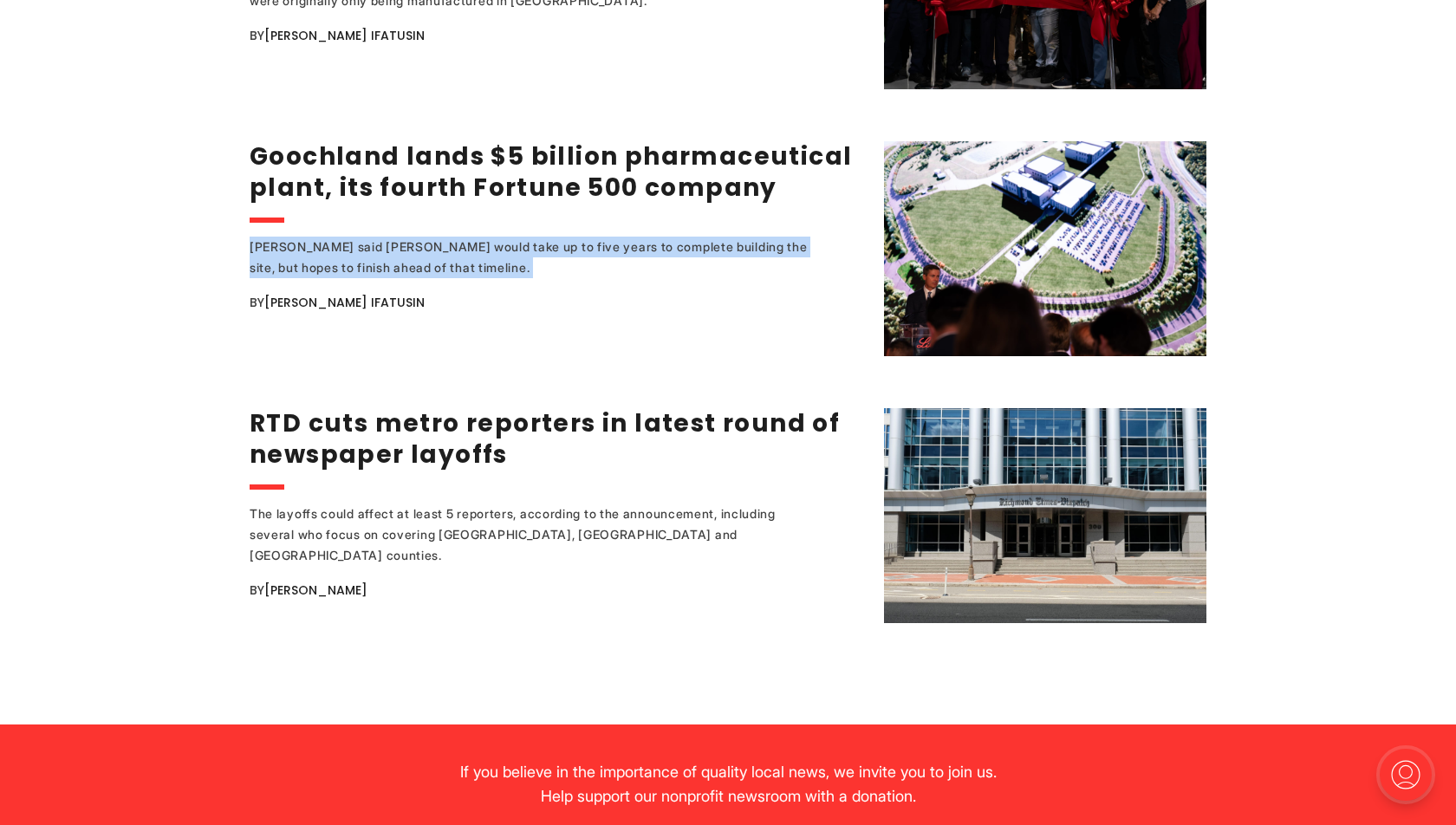
click at [532, 237] on div "[PERSON_NAME] said [PERSON_NAME] would take up to five years to complete buildi…" at bounding box center [532, 258] width 563 height 42
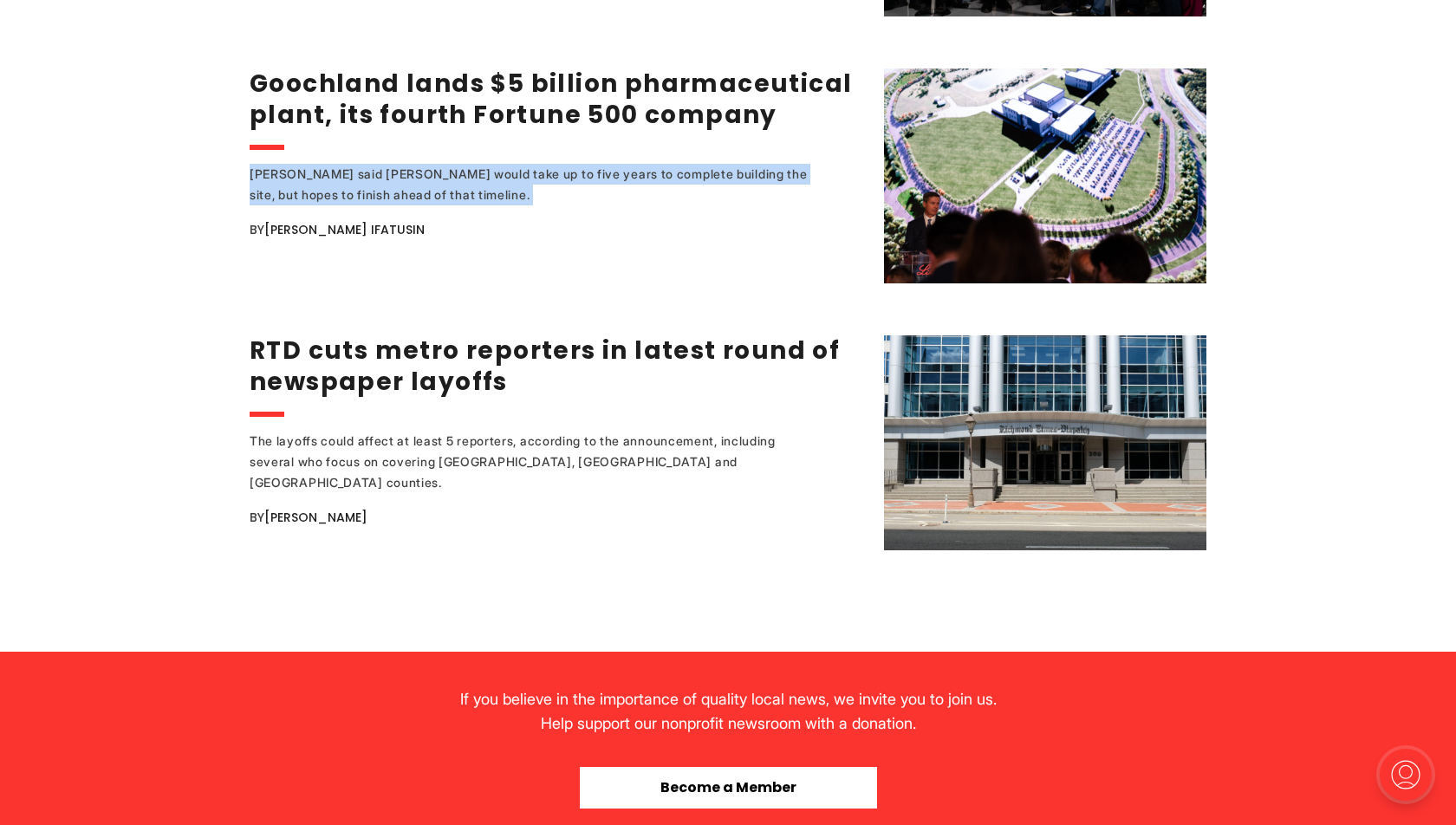
scroll to position [3385, 0]
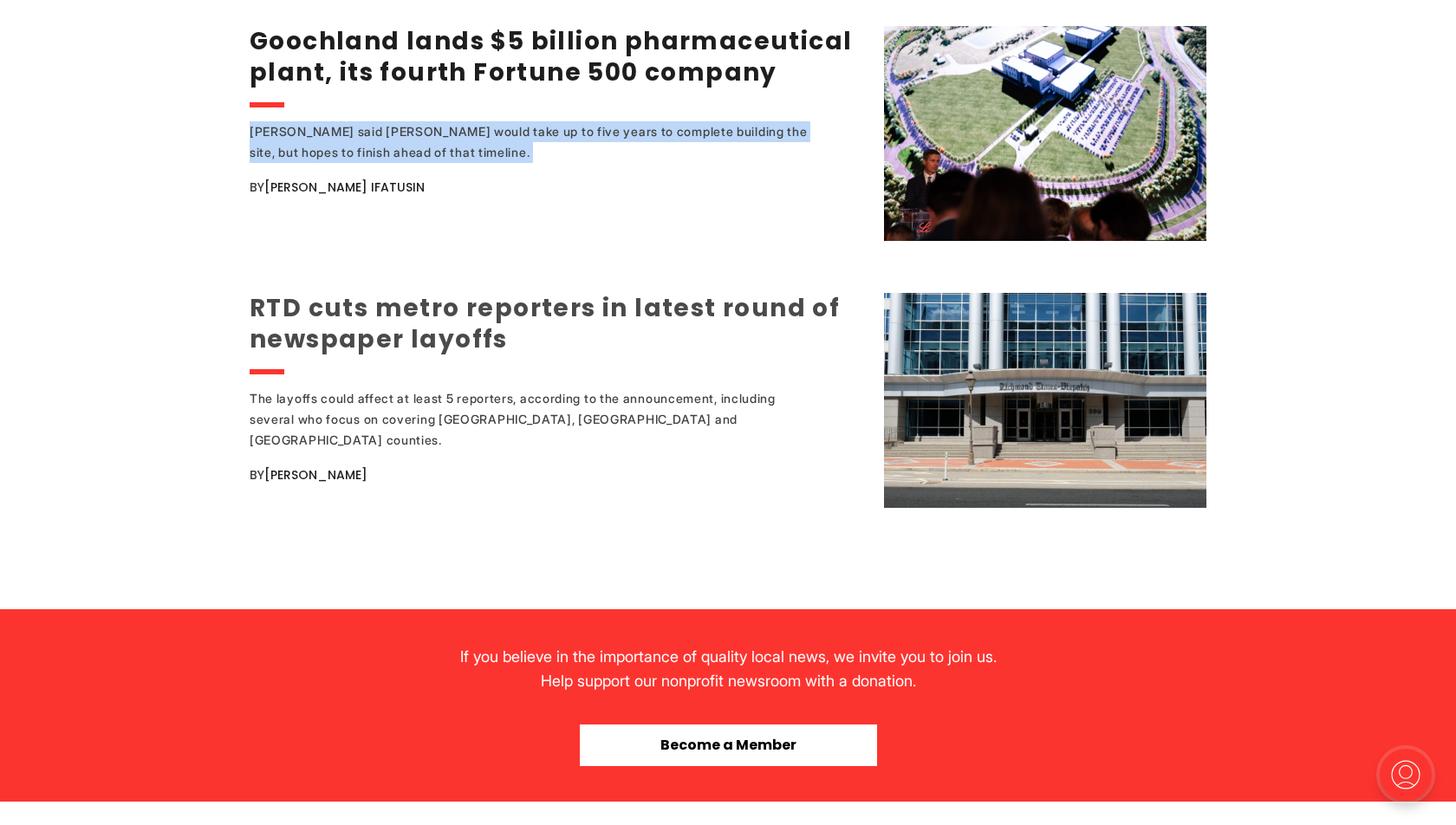
click at [537, 292] on link "RTD cuts metro reporters in latest round of newspaper layoffs" at bounding box center [545, 324] width 590 height 65
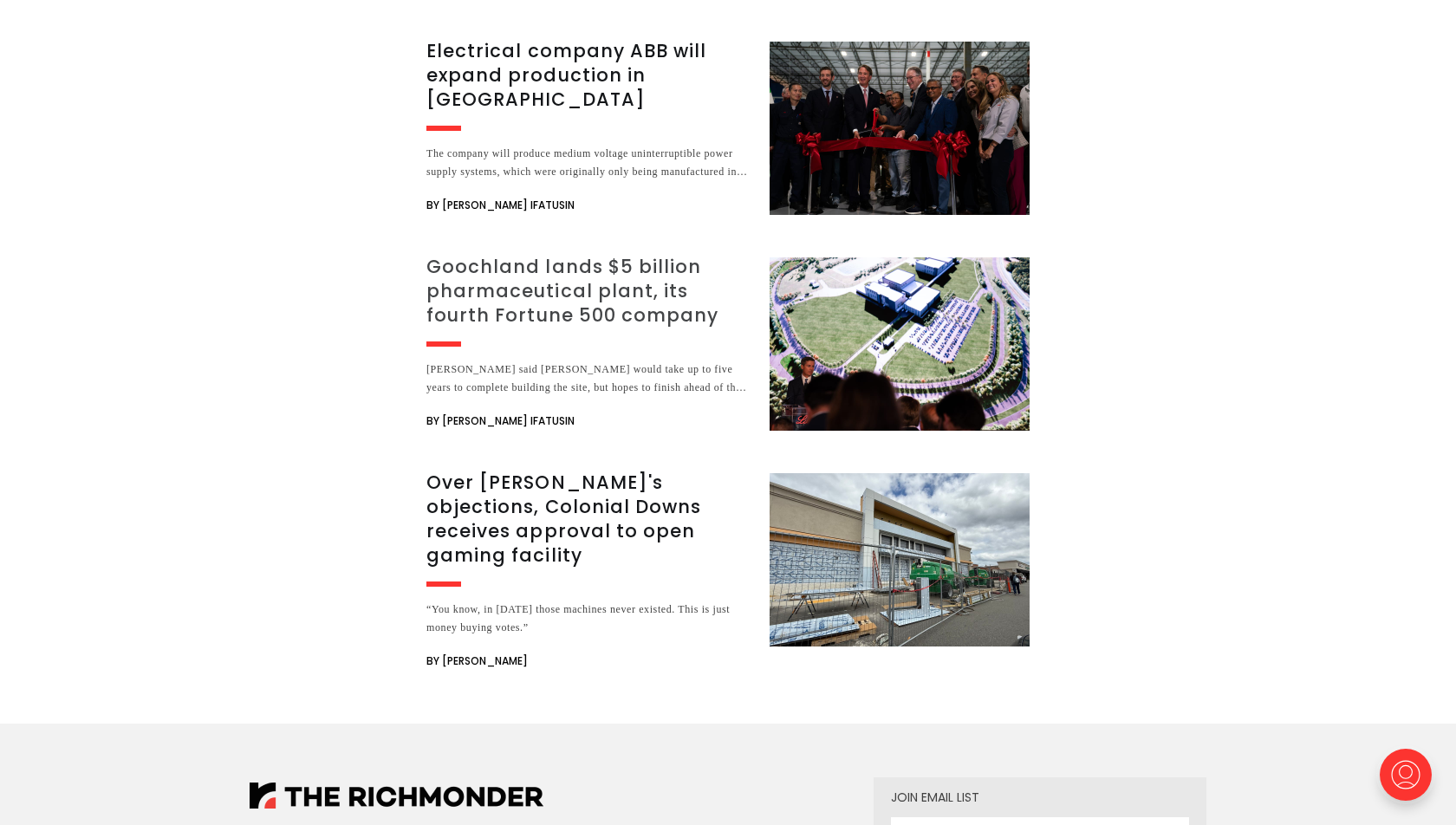
scroll to position [2357, 0]
